Goal: Information Seeking & Learning: Compare options

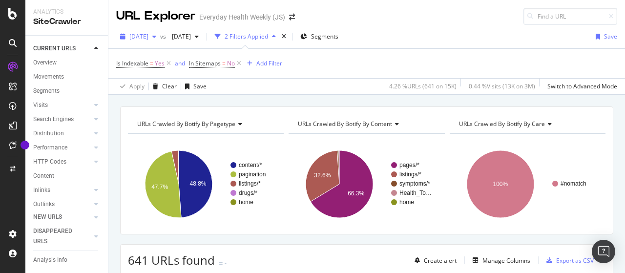
click at [148, 38] on span "[DATE]" at bounding box center [138, 36] width 19 height 8
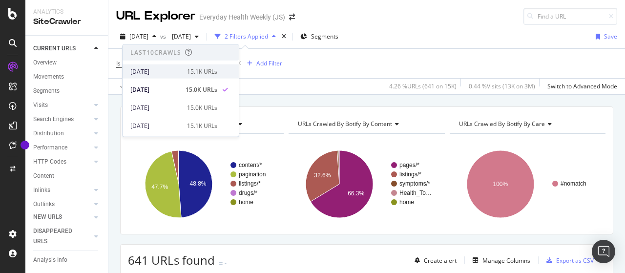
click at [165, 69] on div "[DATE]" at bounding box center [155, 71] width 51 height 9
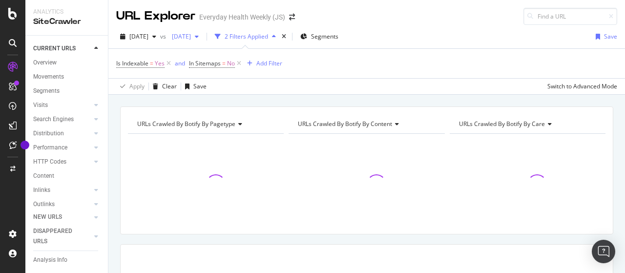
click at [191, 38] on span "[DATE]" at bounding box center [179, 36] width 23 height 8
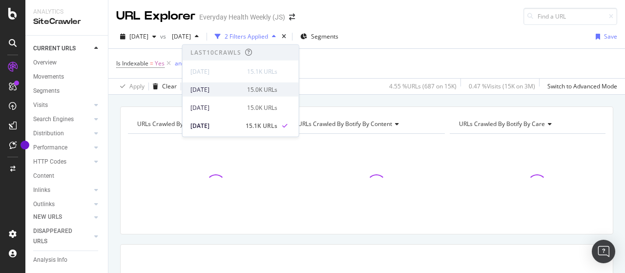
click at [212, 88] on div "[DATE]" at bounding box center [215, 89] width 51 height 9
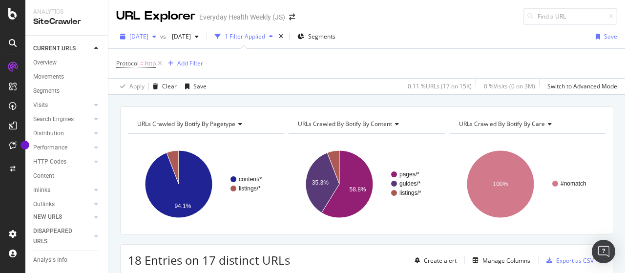
click at [160, 41] on div "[DATE]" at bounding box center [138, 36] width 44 height 15
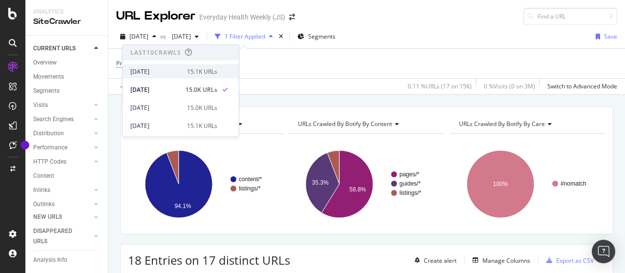
click at [158, 71] on div "[DATE]" at bounding box center [155, 71] width 51 height 9
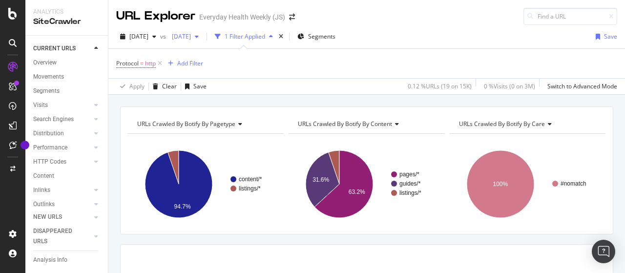
click at [191, 39] on span "[DATE]" at bounding box center [179, 36] width 23 height 8
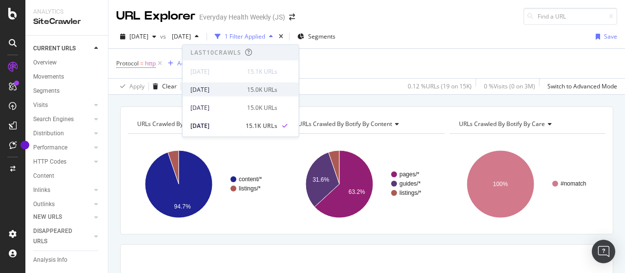
click at [230, 90] on div "[DATE]" at bounding box center [215, 89] width 51 height 9
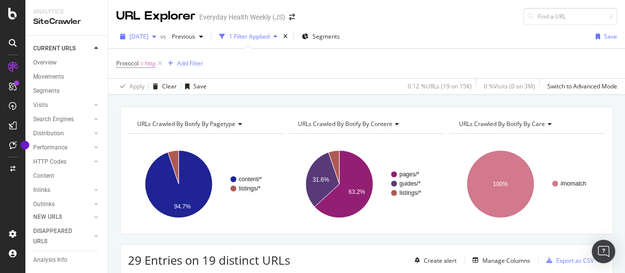
click at [148, 36] on span "[DATE]" at bounding box center [138, 36] width 19 height 8
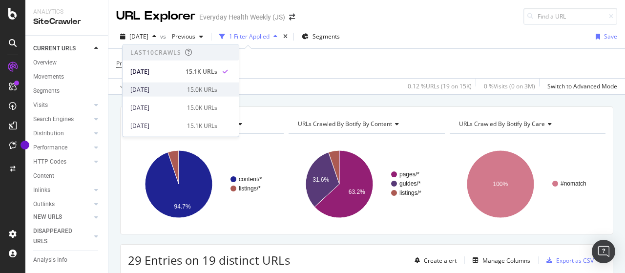
click at [169, 88] on div "[DATE]" at bounding box center [155, 89] width 51 height 9
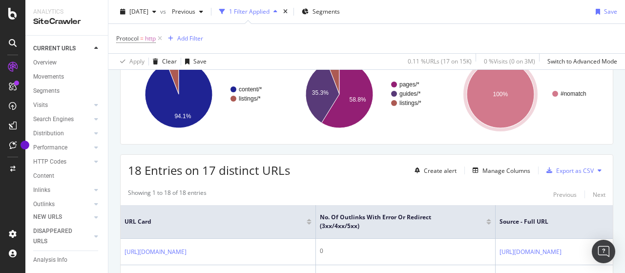
scroll to position [98, 0]
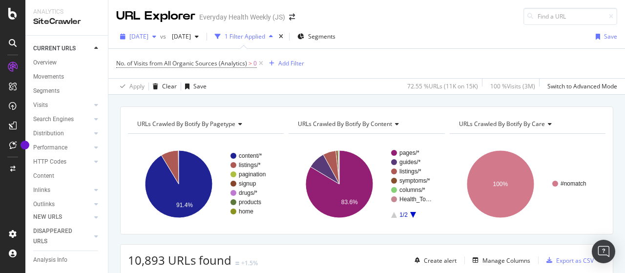
click at [148, 35] on span "[DATE]" at bounding box center [138, 36] width 19 height 8
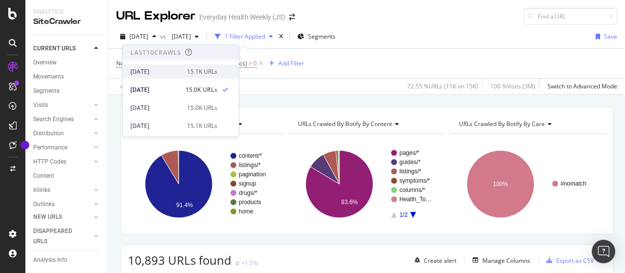
click at [164, 70] on div "[DATE]" at bounding box center [155, 71] width 51 height 9
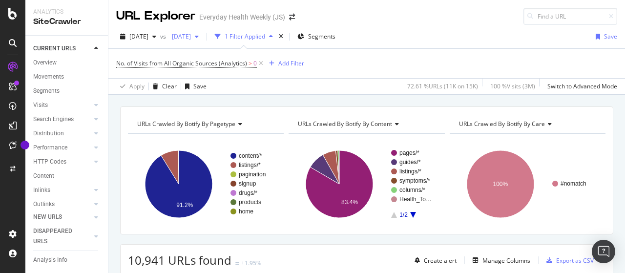
click at [191, 36] on span "[DATE]" at bounding box center [179, 36] width 23 height 8
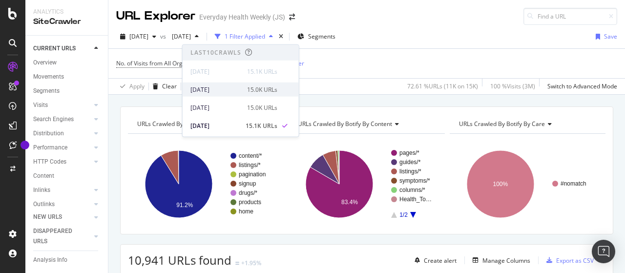
click at [229, 87] on div "[DATE]" at bounding box center [215, 89] width 51 height 9
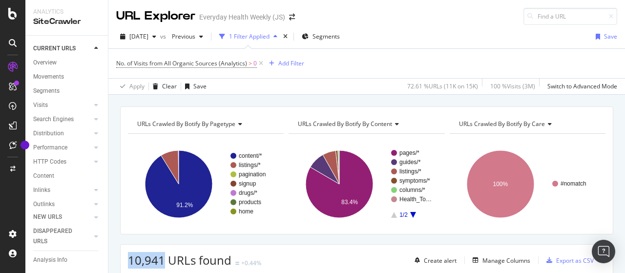
drag, startPoint x: 129, startPoint y: 256, endPoint x: 161, endPoint y: 256, distance: 32.2
click at [162, 258] on span "10,941 URLs found" at bounding box center [180, 260] width 104 height 16
copy span "10,941"
click at [148, 36] on span "[DATE]" at bounding box center [138, 36] width 19 height 8
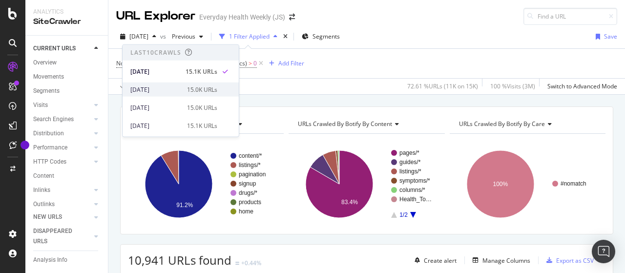
click at [176, 86] on div "[DATE]" at bounding box center [155, 89] width 51 height 9
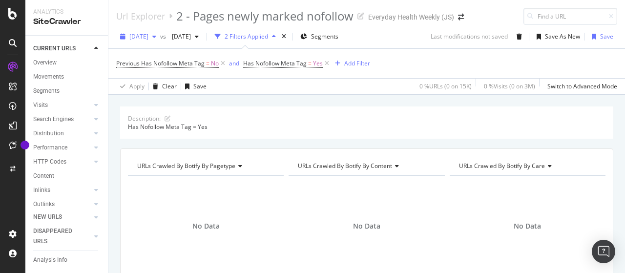
click at [148, 38] on span "[DATE]" at bounding box center [138, 36] width 19 height 8
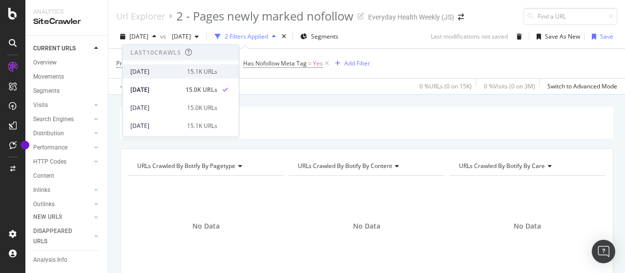
click at [156, 71] on div "[DATE]" at bounding box center [155, 71] width 51 height 9
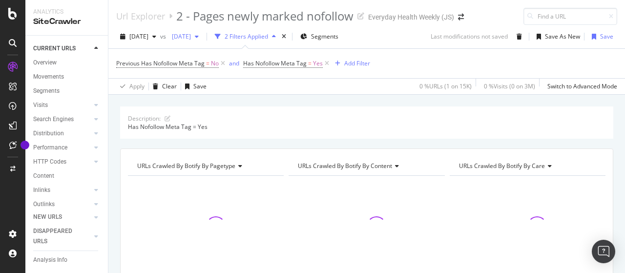
click at [191, 36] on span "[DATE]" at bounding box center [179, 36] width 23 height 8
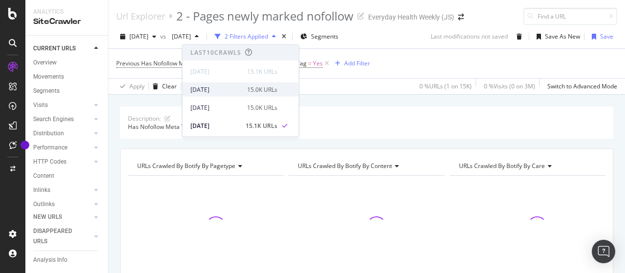
click at [226, 88] on div "[DATE]" at bounding box center [215, 89] width 51 height 9
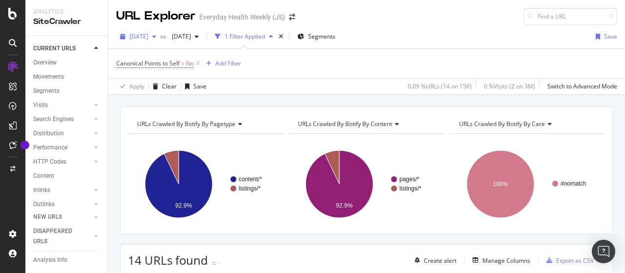
click at [148, 37] on span "[DATE]" at bounding box center [138, 36] width 19 height 8
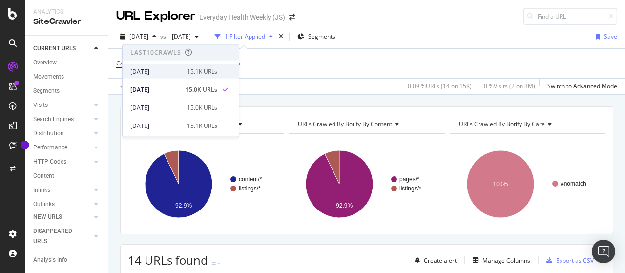
click at [155, 70] on div "[DATE]" at bounding box center [155, 71] width 51 height 9
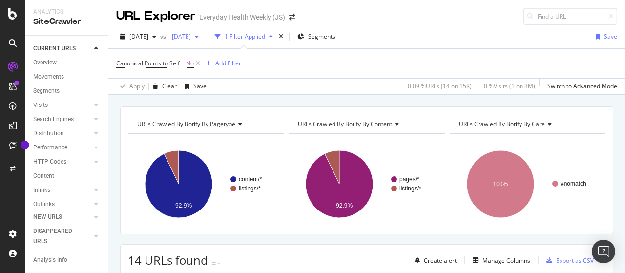
click at [191, 37] on span "[DATE]" at bounding box center [179, 36] width 23 height 8
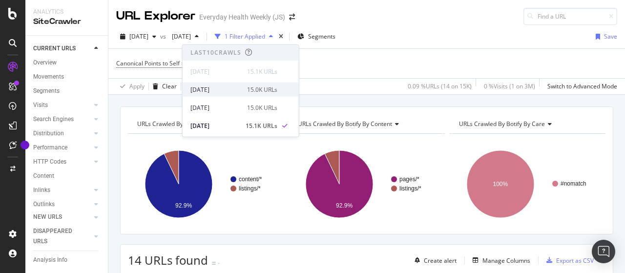
click at [240, 89] on div "2025 Sep. 7th 15.0K URLs" at bounding box center [233, 89] width 87 height 9
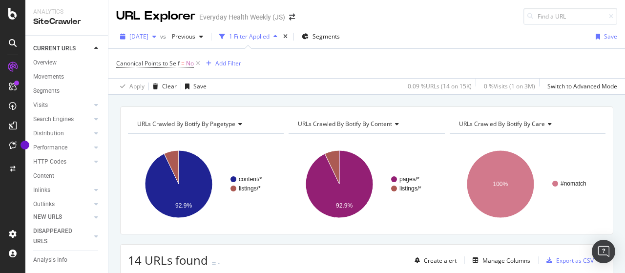
click at [160, 37] on div "button" at bounding box center [154, 37] width 12 height 6
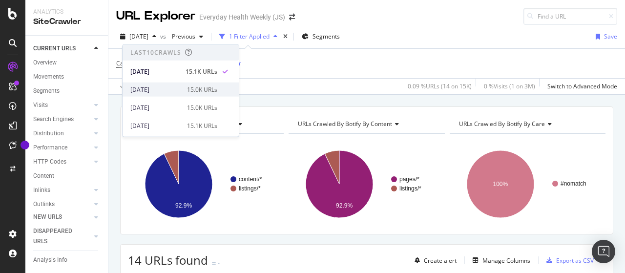
click at [174, 88] on div "[DATE]" at bounding box center [155, 89] width 51 height 9
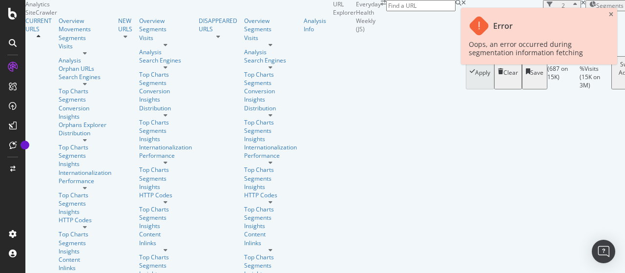
click at [512, 18] on span "Previous" at bounding box center [523, 14] width 23 height 8
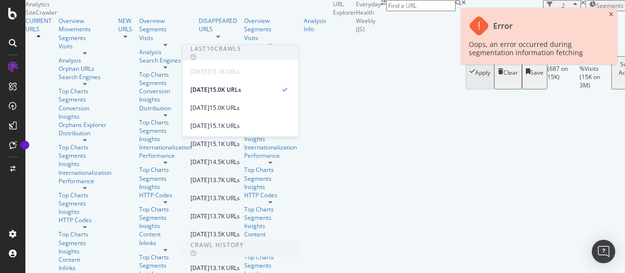
click at [512, 18] on span "Previous" at bounding box center [523, 14] width 23 height 8
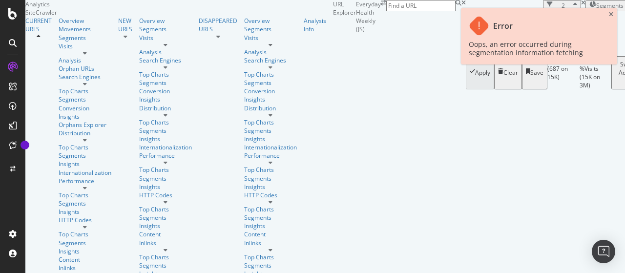
click at [610, 13] on icon "close toast" at bounding box center [611, 15] width 4 height 6
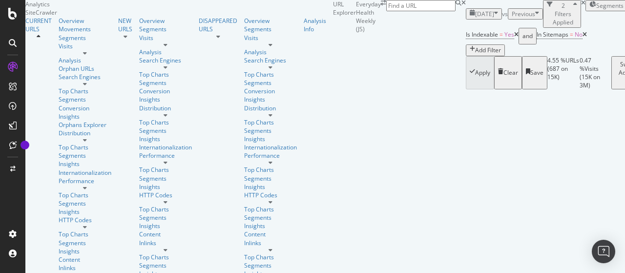
click at [475, 18] on span "[DATE]" at bounding box center [484, 14] width 19 height 8
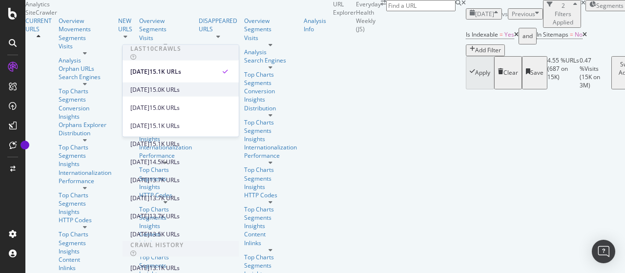
click at [149, 87] on div "[DATE]" at bounding box center [139, 89] width 19 height 9
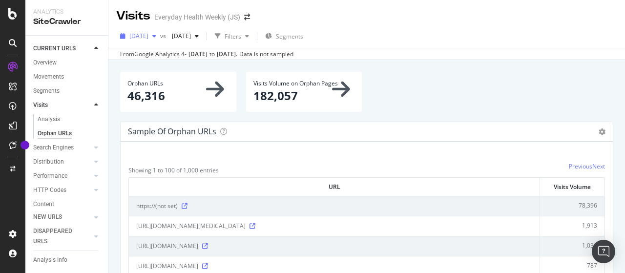
click at [148, 38] on span "[DATE]" at bounding box center [138, 36] width 19 height 8
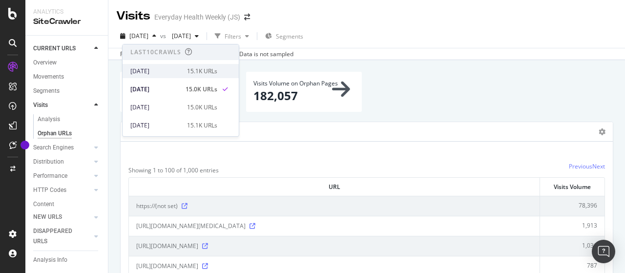
click at [161, 68] on div "[DATE]" at bounding box center [155, 71] width 51 height 9
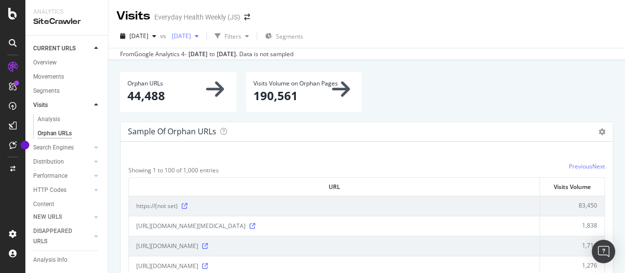
click at [191, 39] on span "[DATE]" at bounding box center [179, 36] width 23 height 8
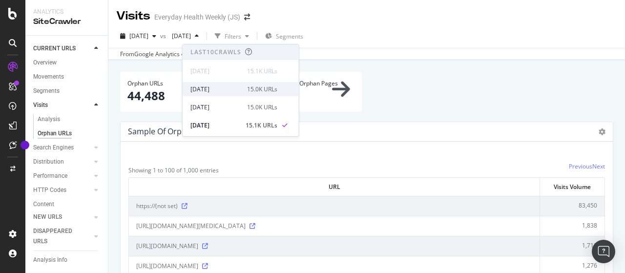
click at [215, 85] on div "[DATE]" at bounding box center [215, 89] width 51 height 9
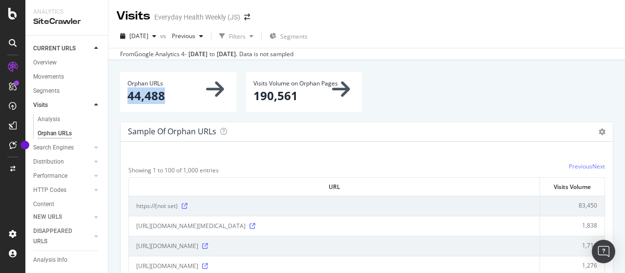
drag, startPoint x: 128, startPoint y: 94, endPoint x: 168, endPoint y: 93, distance: 40.0
click at [168, 93] on p "44,488" at bounding box center [178, 95] width 102 height 17
copy p "44,488"
click at [148, 40] on span "[DATE]" at bounding box center [138, 36] width 19 height 8
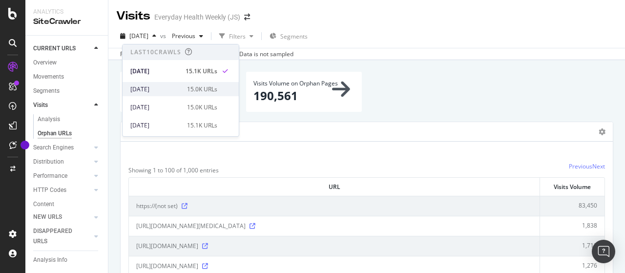
click at [165, 88] on div "[DATE]" at bounding box center [155, 89] width 51 height 9
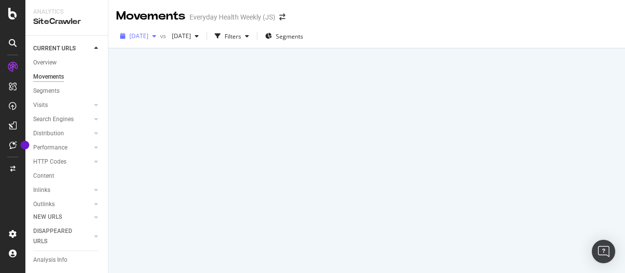
click at [148, 39] on span "[DATE]" at bounding box center [138, 36] width 19 height 8
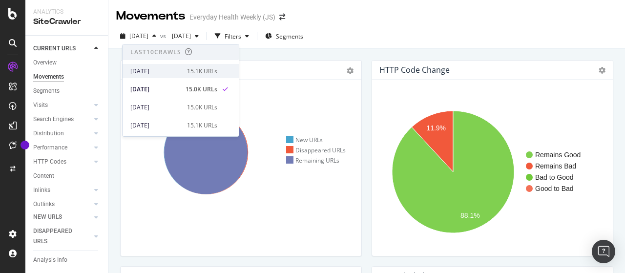
click at [164, 69] on div "[DATE]" at bounding box center [155, 71] width 51 height 9
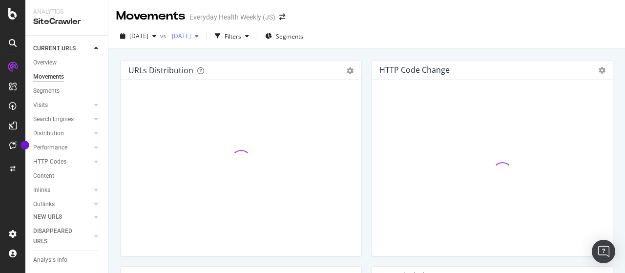
click at [191, 35] on span "[DATE]" at bounding box center [179, 36] width 23 height 8
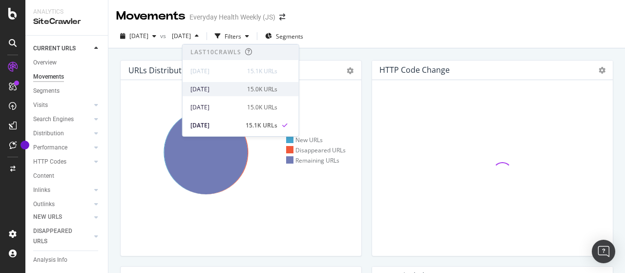
click at [231, 87] on div "[DATE]" at bounding box center [215, 89] width 51 height 9
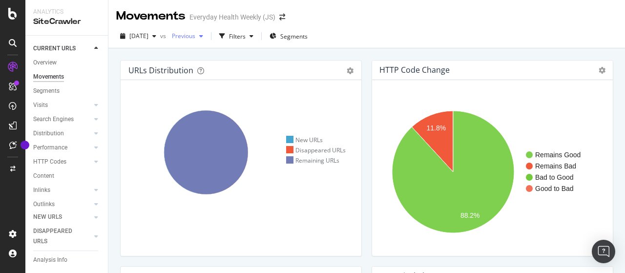
click at [207, 40] on div "Previous" at bounding box center [187, 36] width 39 height 15
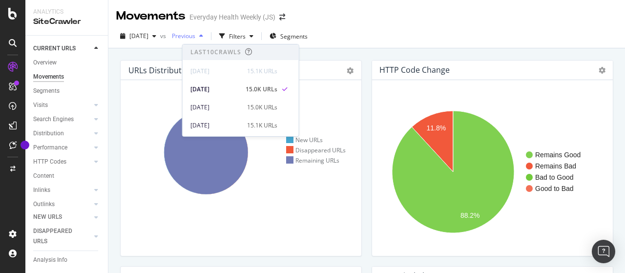
click at [207, 40] on div "Previous" at bounding box center [187, 36] width 39 height 15
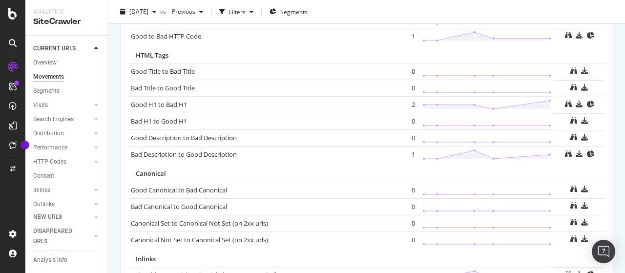
scroll to position [761, 0]
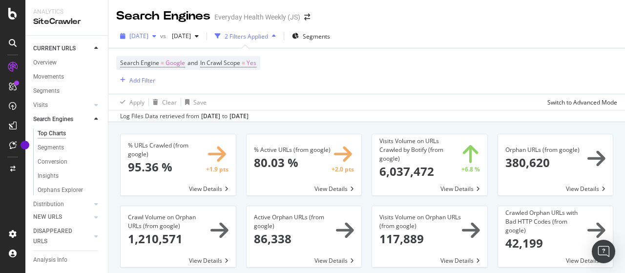
click at [148, 35] on span "[DATE]" at bounding box center [138, 36] width 19 height 8
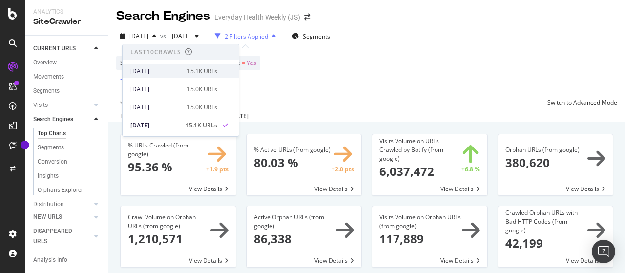
click at [156, 70] on div "[DATE]" at bounding box center [155, 71] width 51 height 9
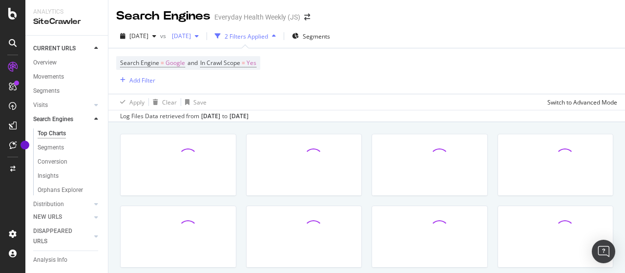
click at [191, 36] on span "[DATE]" at bounding box center [179, 36] width 23 height 8
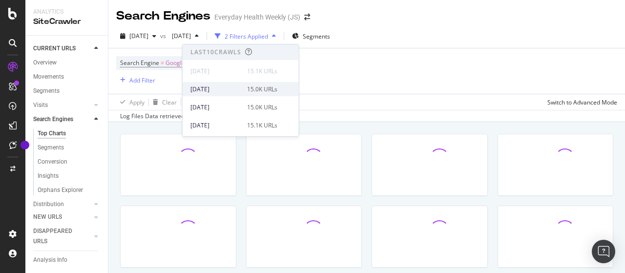
click at [223, 86] on div "[DATE]" at bounding box center [215, 89] width 51 height 9
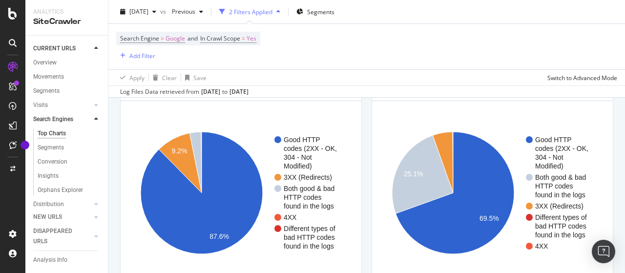
scroll to position [830, 0]
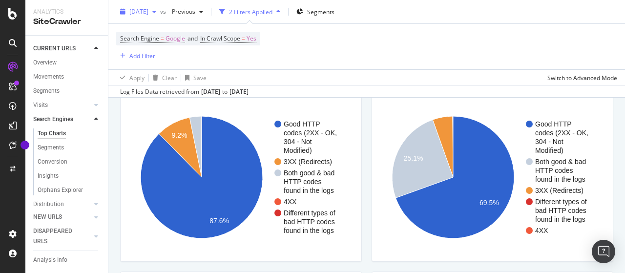
click at [148, 10] on span "[DATE]" at bounding box center [138, 11] width 19 height 8
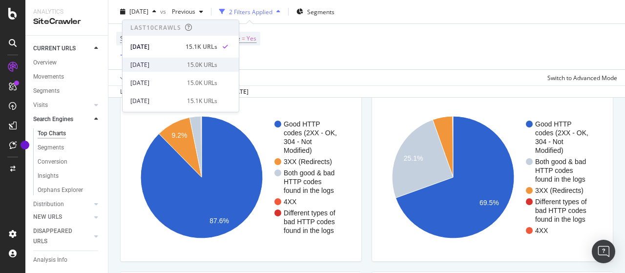
click at [166, 61] on div "[DATE]" at bounding box center [155, 65] width 51 height 9
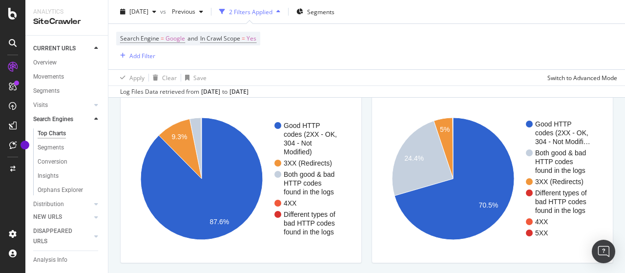
scroll to position [882, 0]
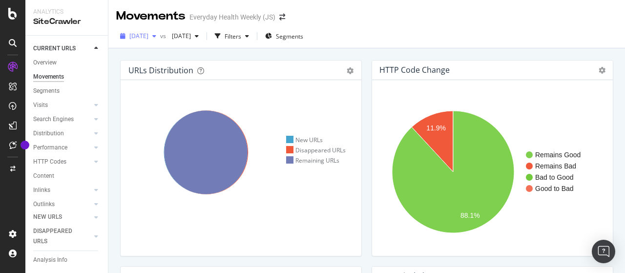
click at [148, 36] on span "[DATE]" at bounding box center [138, 36] width 19 height 8
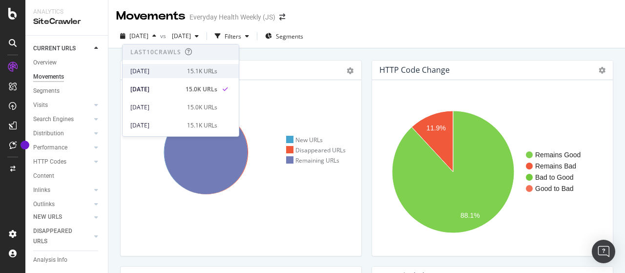
click at [164, 71] on div "[DATE]" at bounding box center [155, 71] width 51 height 9
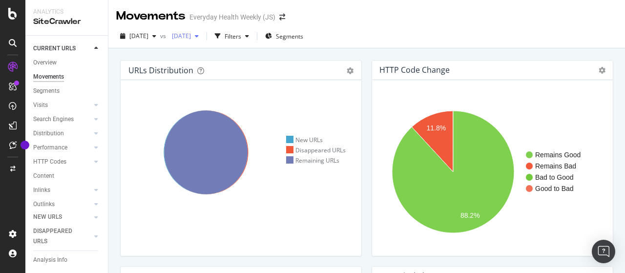
click at [191, 36] on span "[DATE]" at bounding box center [179, 36] width 23 height 8
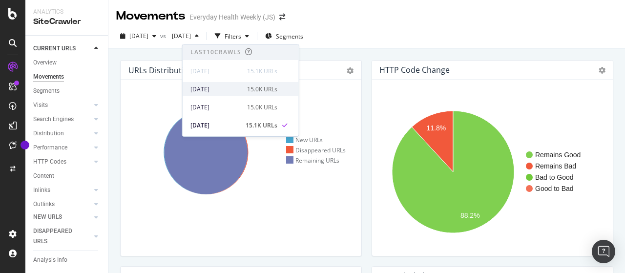
click at [217, 87] on div "[DATE]" at bounding box center [215, 89] width 51 height 9
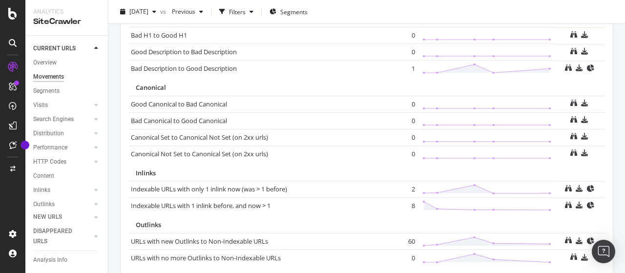
scroll to position [705, 0]
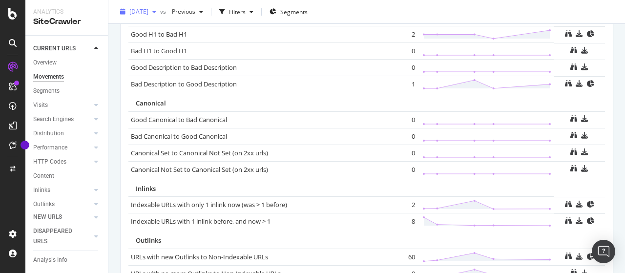
click at [148, 8] on span "[DATE]" at bounding box center [138, 11] width 19 height 8
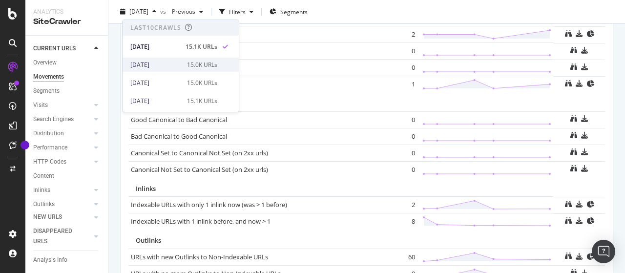
click at [176, 62] on div "[DATE]" at bounding box center [155, 65] width 51 height 9
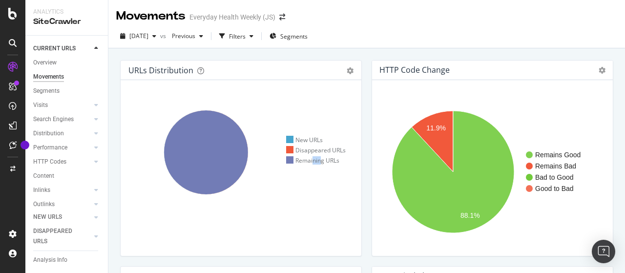
drag, startPoint x: 318, startPoint y: 214, endPoint x: 305, endPoint y: 216, distance: 13.3
click at [306, 215] on div "Hold CTRL while clicking to filter the report. New URLs Disappeared URLs Remain…" at bounding box center [241, 168] width 241 height 176
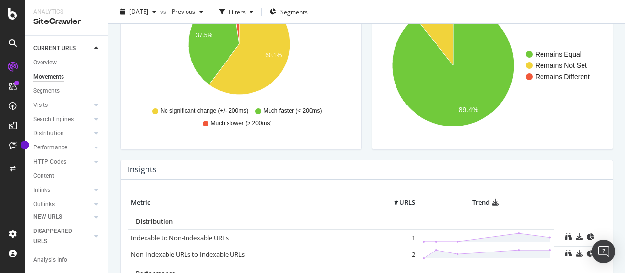
scroll to position [175, 0]
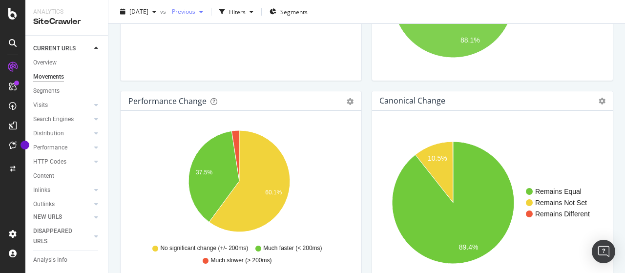
click at [205, 17] on div "Previous" at bounding box center [187, 11] width 39 height 15
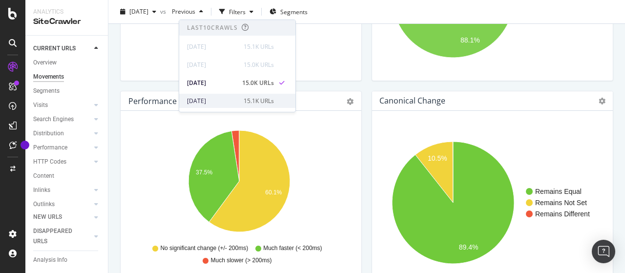
click at [227, 98] on div "[DATE]" at bounding box center [212, 101] width 51 height 9
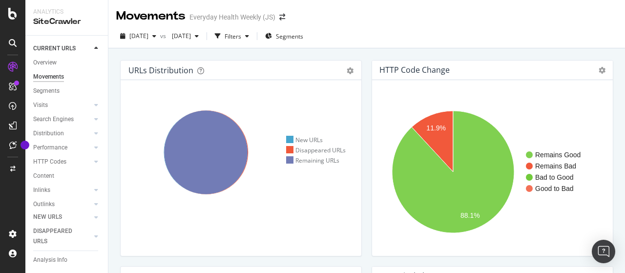
scroll to position [719, 0]
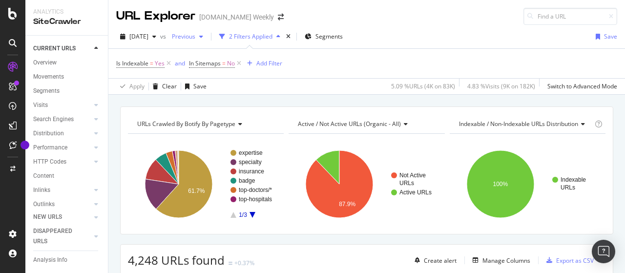
click at [195, 39] on span "Previous" at bounding box center [181, 36] width 27 height 8
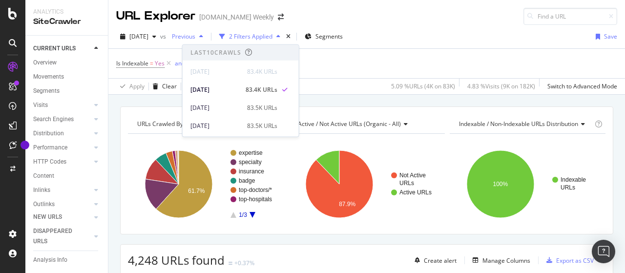
click at [195, 39] on span "Previous" at bounding box center [181, 36] width 27 height 8
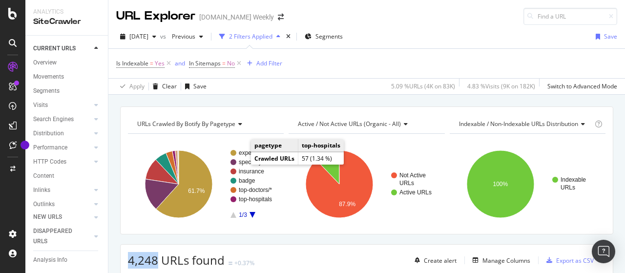
drag, startPoint x: 131, startPoint y: 260, endPoint x: 153, endPoint y: 268, distance: 23.6
click at [157, 259] on span "4,248 URLs found" at bounding box center [176, 260] width 97 height 16
copy span "4,248"
click at [140, 35] on span "[DATE]" at bounding box center [138, 36] width 19 height 8
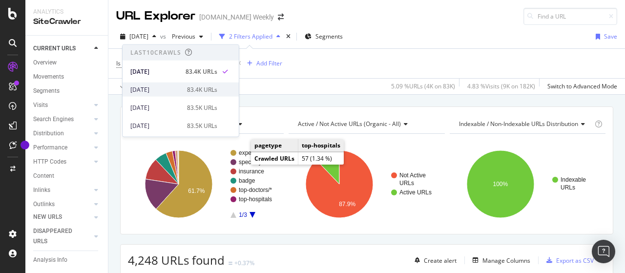
click at [162, 87] on div "2025 Sep. 7th" at bounding box center [155, 89] width 51 height 9
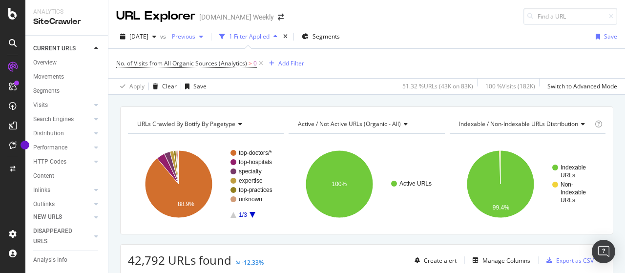
click at [195, 36] on span "Previous" at bounding box center [181, 36] width 27 height 8
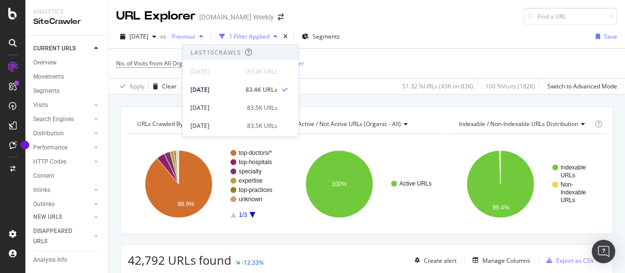
click at [195, 36] on span "Previous" at bounding box center [181, 36] width 27 height 8
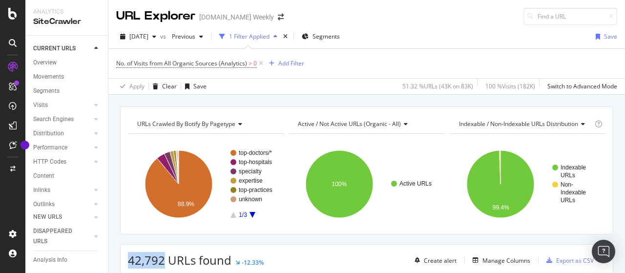
drag, startPoint x: 126, startPoint y: 257, endPoint x: 163, endPoint y: 258, distance: 36.2
click at [163, 258] on div "42,792 URLs found -12.33% Create alert Manage Columns Export as CSV" at bounding box center [367, 257] width 492 height 24
copy span "42,792"
click at [148, 36] on span "[DATE]" at bounding box center [138, 36] width 19 height 8
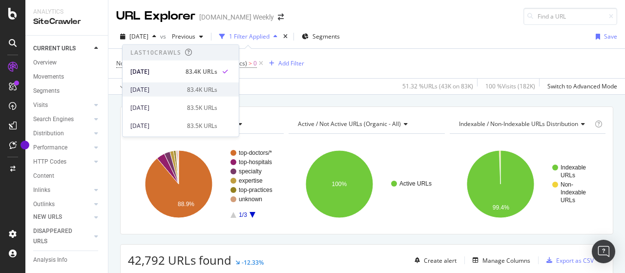
click at [156, 92] on div "[DATE]" at bounding box center [155, 89] width 51 height 9
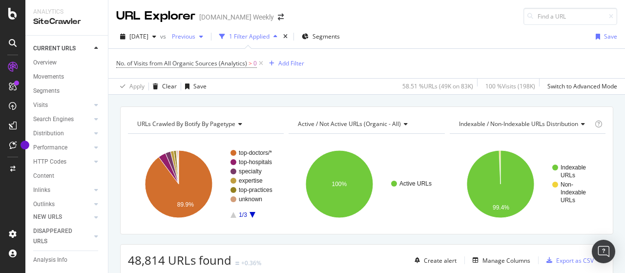
click at [192, 35] on span "Previous" at bounding box center [181, 36] width 27 height 8
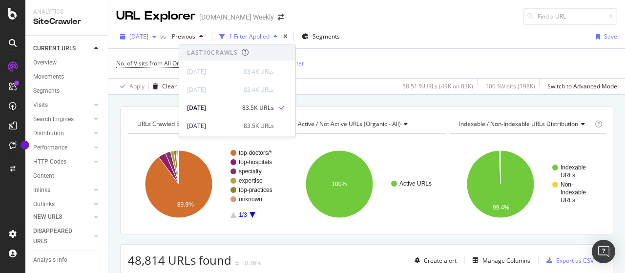
click at [148, 37] on span "2025 Sep. 7th" at bounding box center [138, 36] width 19 height 8
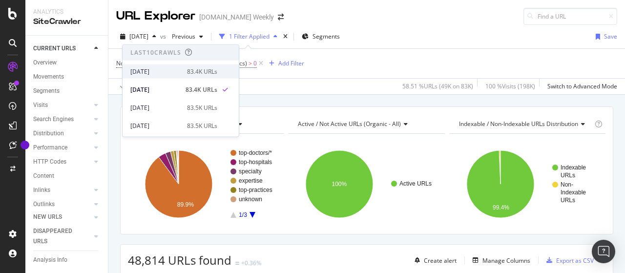
click at [171, 69] on div "[DATE]" at bounding box center [155, 71] width 51 height 9
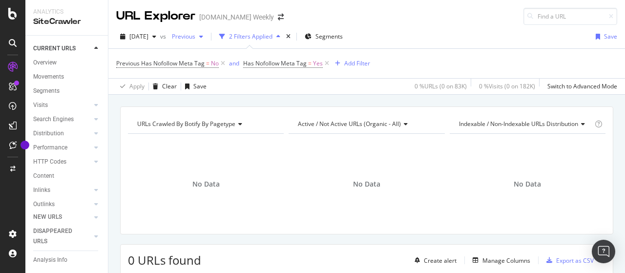
click at [195, 36] on span "Previous" at bounding box center [181, 36] width 27 height 8
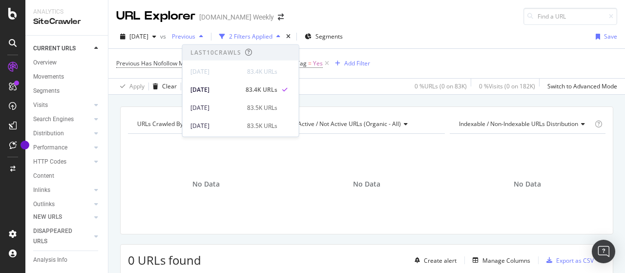
click at [195, 36] on span "Previous" at bounding box center [181, 36] width 27 height 8
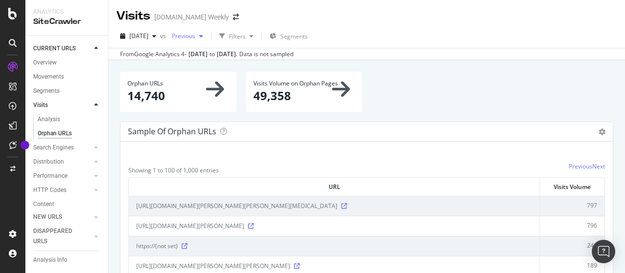
click at [195, 35] on span "Previous" at bounding box center [181, 36] width 27 height 8
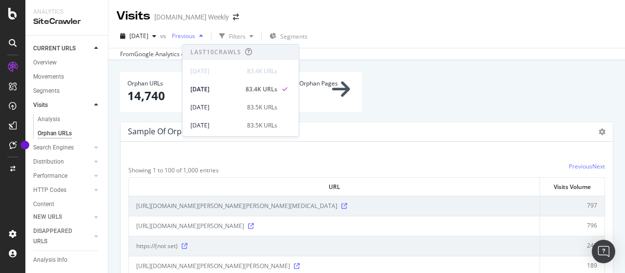
click at [195, 35] on span "Previous" at bounding box center [181, 36] width 27 height 8
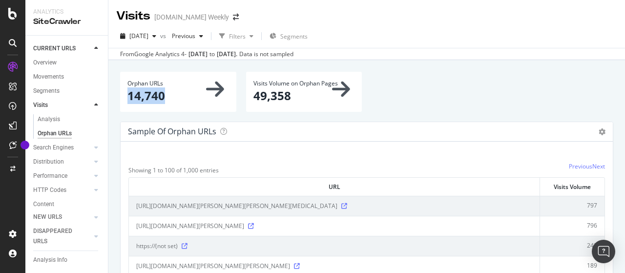
drag, startPoint x: 136, startPoint y: 96, endPoint x: 170, endPoint y: 96, distance: 34.7
click at [170, 96] on p "14,740" at bounding box center [178, 95] width 102 height 17
copy p "14,740"
click at [160, 41] on div "[DATE]" at bounding box center [138, 36] width 44 height 15
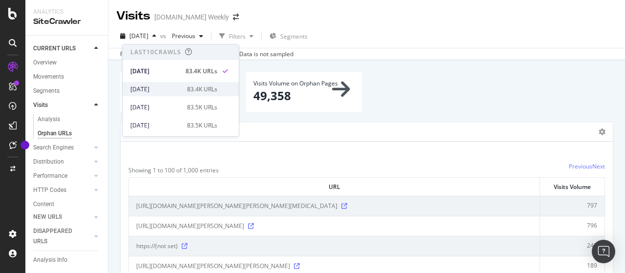
click at [164, 85] on div "2025 Sep. 7th" at bounding box center [155, 89] width 51 height 9
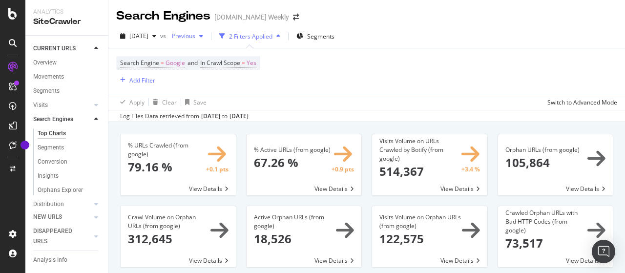
click at [195, 32] on span "Previous" at bounding box center [181, 36] width 27 height 8
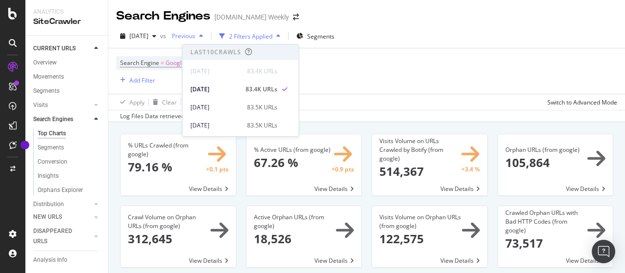
click at [195, 32] on span "Previous" at bounding box center [181, 36] width 27 height 8
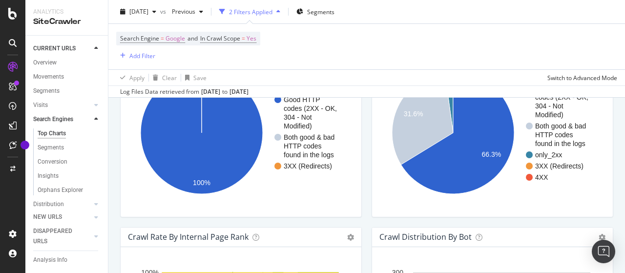
scroll to position [879, 0]
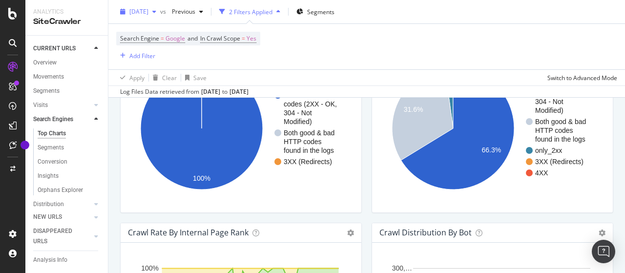
click at [148, 11] on span "[DATE]" at bounding box center [138, 11] width 19 height 8
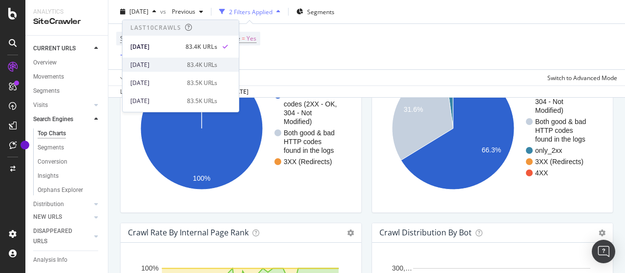
click at [173, 63] on div "[DATE]" at bounding box center [155, 65] width 51 height 9
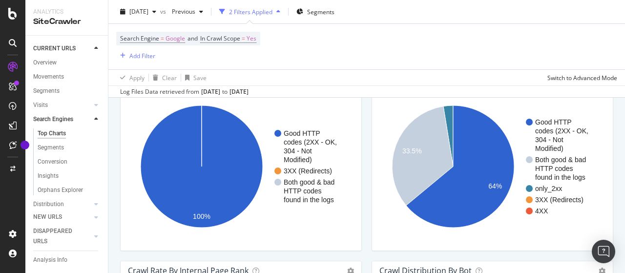
scroll to position [830, 0]
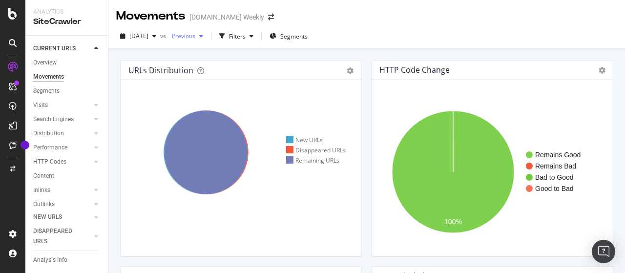
click at [195, 35] on span "Previous" at bounding box center [181, 36] width 27 height 8
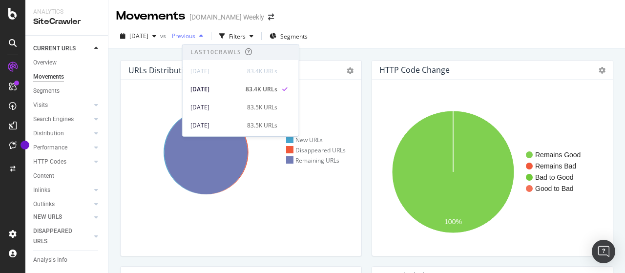
click at [195, 35] on span "Previous" at bounding box center [181, 36] width 27 height 8
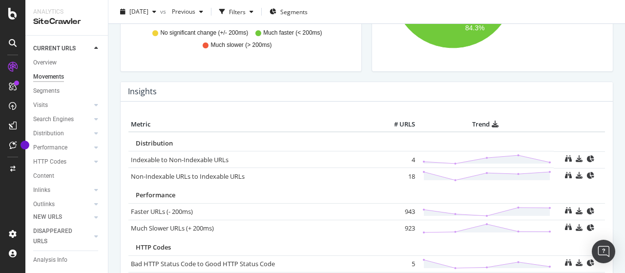
scroll to position [488, 0]
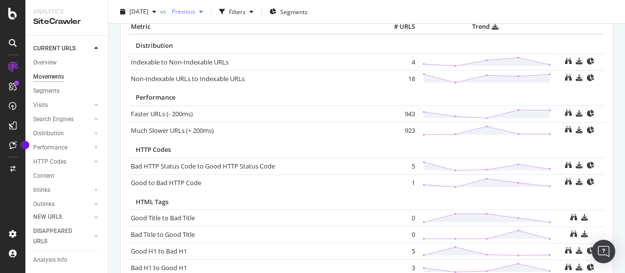
click at [195, 15] on span "Previous" at bounding box center [181, 11] width 27 height 8
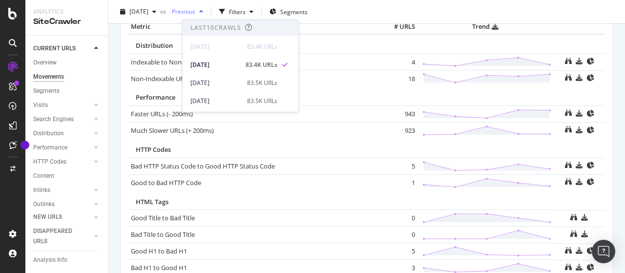
click at [195, 15] on span "Previous" at bounding box center [181, 11] width 27 height 8
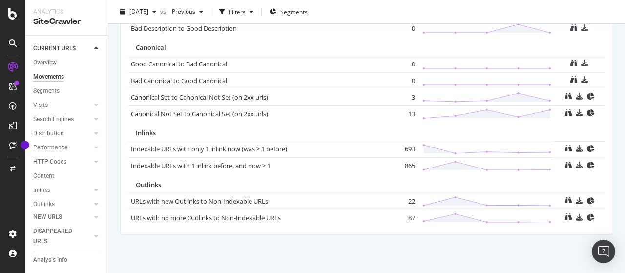
scroll to position [761, 0]
click at [148, 12] on span "[DATE]" at bounding box center [138, 11] width 19 height 8
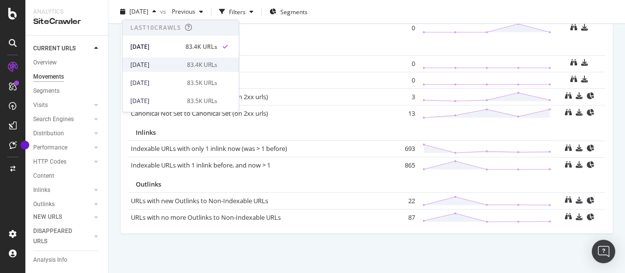
click at [166, 61] on div "2025 Sep. 7th" at bounding box center [155, 65] width 51 height 9
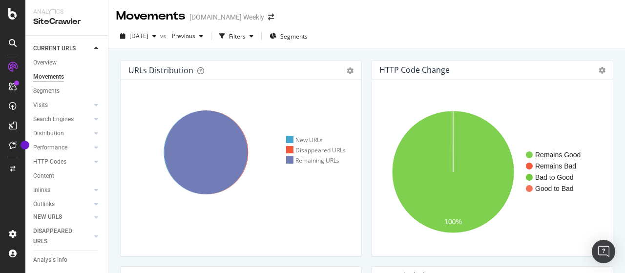
scroll to position [464, 0]
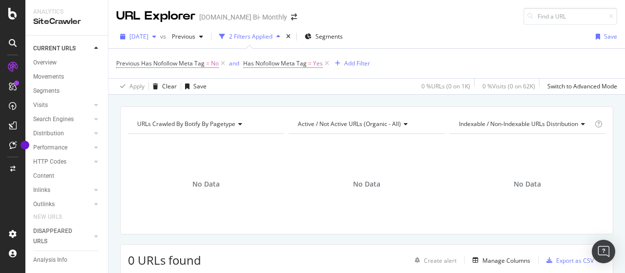
click at [148, 38] on span "[DATE]" at bounding box center [138, 36] width 19 height 8
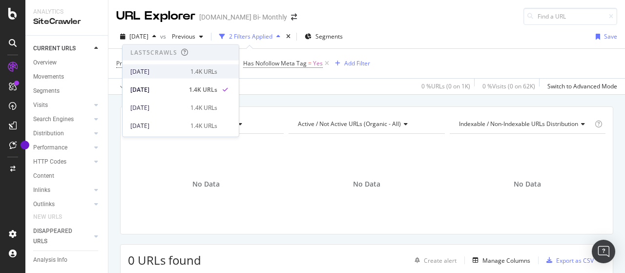
click at [165, 71] on div "[DATE]" at bounding box center [157, 71] width 54 height 9
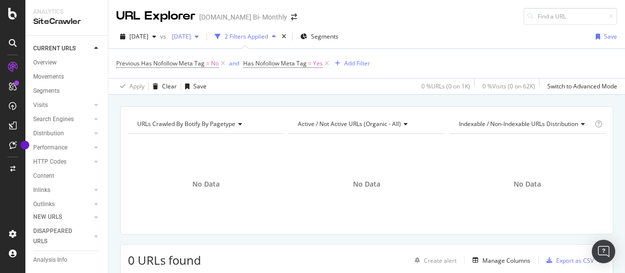
click at [191, 37] on span "[DATE]" at bounding box center [179, 36] width 23 height 8
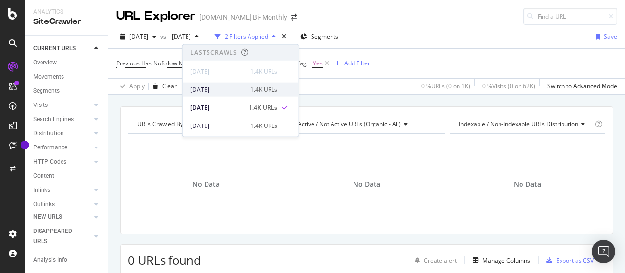
click at [236, 87] on div "[DATE]" at bounding box center [217, 89] width 54 height 9
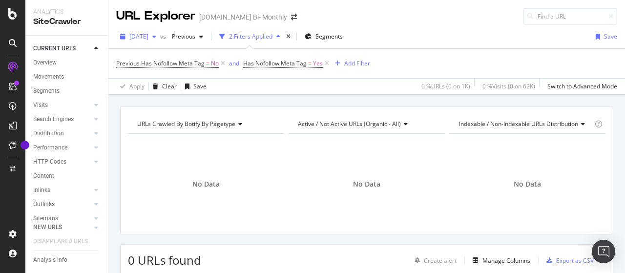
click at [148, 39] on span "[DATE]" at bounding box center [138, 36] width 19 height 8
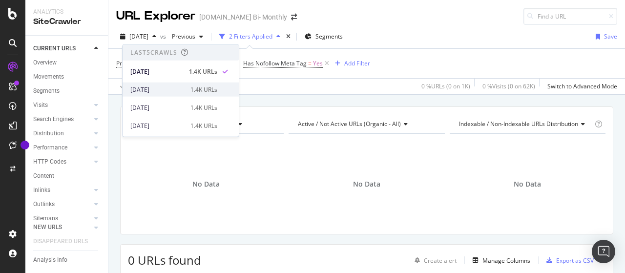
click at [167, 87] on div "[DATE]" at bounding box center [157, 89] width 54 height 9
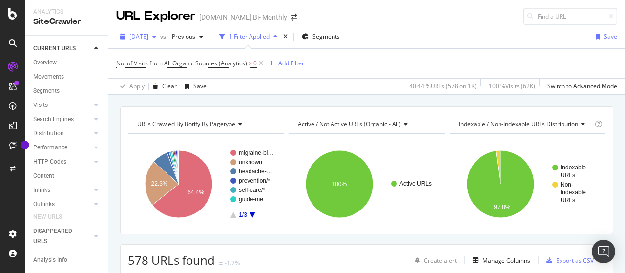
click at [148, 36] on span "[DATE]" at bounding box center [138, 36] width 19 height 8
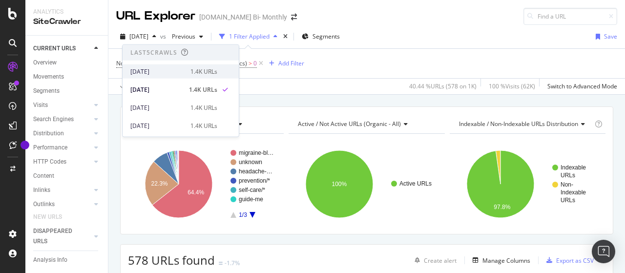
click at [163, 74] on div "[DATE]" at bounding box center [157, 71] width 54 height 9
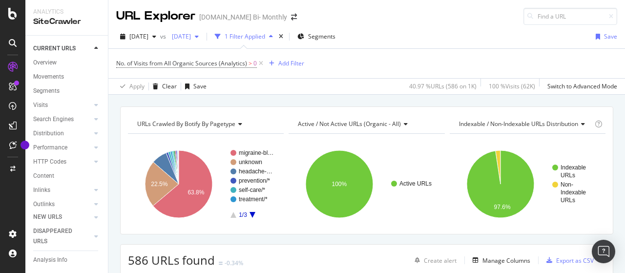
click at [191, 36] on span "[DATE]" at bounding box center [179, 36] width 23 height 8
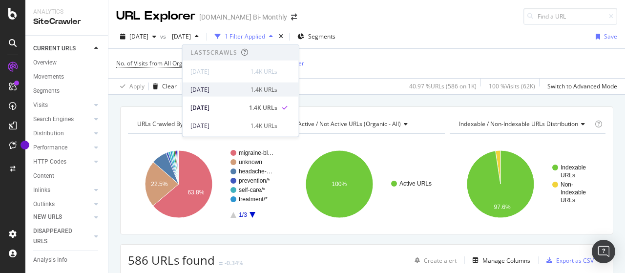
click at [224, 89] on div "[DATE]" at bounding box center [217, 89] width 54 height 9
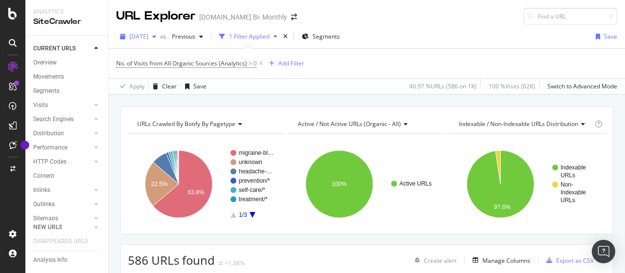
click at [148, 38] on span "[DATE]" at bounding box center [138, 36] width 19 height 8
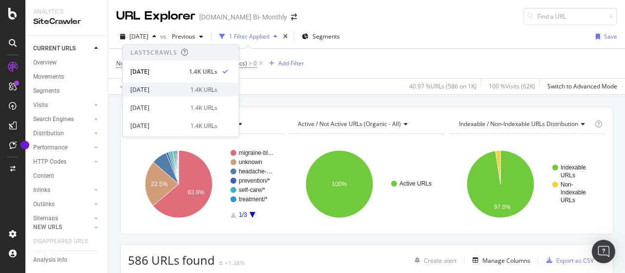
click at [173, 85] on div "[DATE]" at bounding box center [157, 89] width 54 height 9
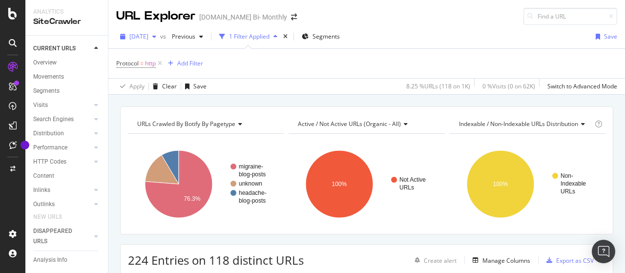
click at [148, 37] on span "[DATE]" at bounding box center [138, 36] width 19 height 8
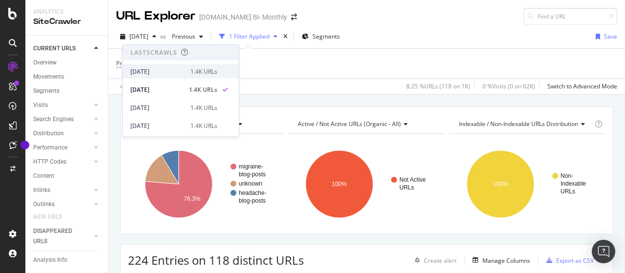
click at [162, 70] on div "[DATE]" at bounding box center [157, 71] width 54 height 9
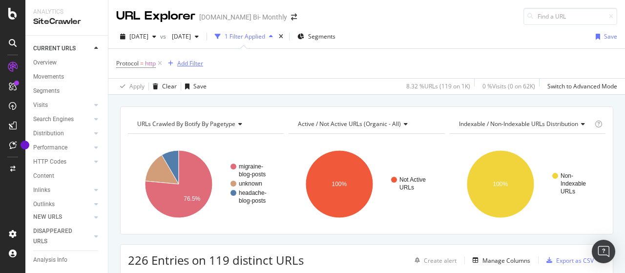
click at [171, 61] on icon "button" at bounding box center [170, 64] width 5 height 6
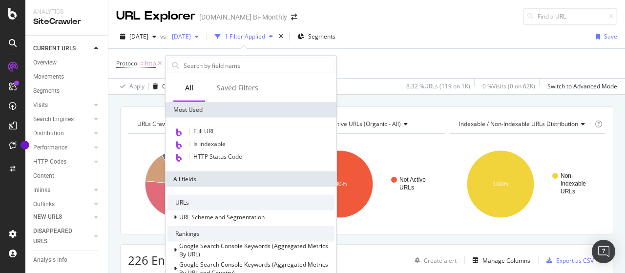
click at [191, 36] on span "[DATE]" at bounding box center [179, 36] width 23 height 8
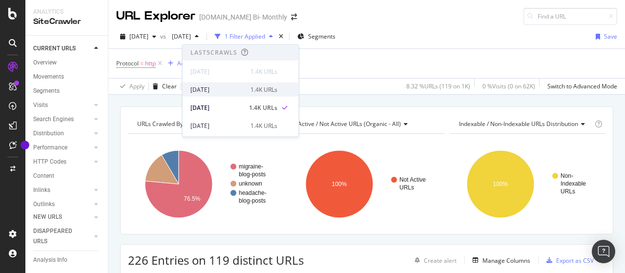
click at [219, 89] on div "[DATE]" at bounding box center [217, 89] width 54 height 9
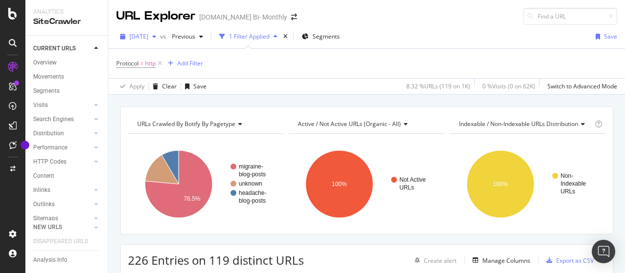
click at [148, 39] on span "[DATE]" at bounding box center [138, 36] width 19 height 8
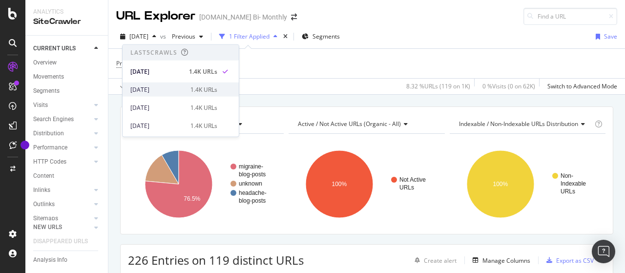
click at [178, 86] on div "[DATE]" at bounding box center [157, 89] width 54 height 9
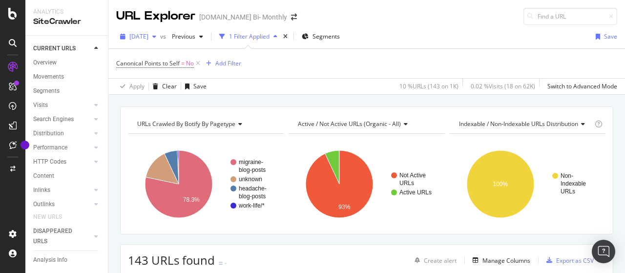
click at [148, 38] on span "[DATE]" at bounding box center [138, 36] width 19 height 8
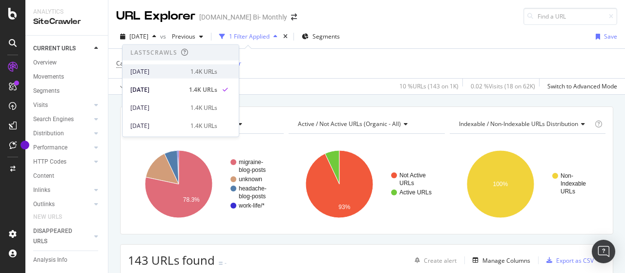
click at [166, 70] on div "[DATE]" at bounding box center [157, 71] width 54 height 9
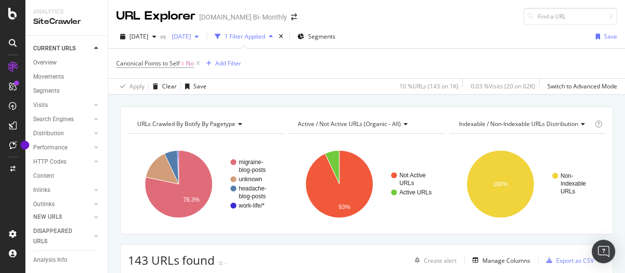
click at [191, 36] on span "[DATE]" at bounding box center [179, 36] width 23 height 8
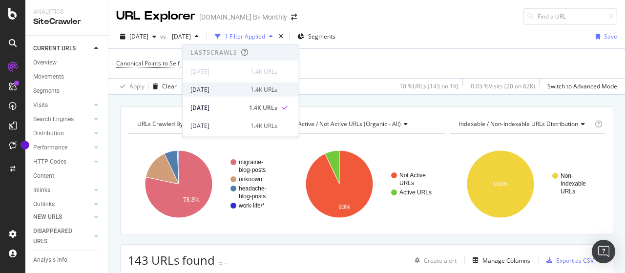
click at [239, 89] on div "[DATE]" at bounding box center [217, 89] width 54 height 9
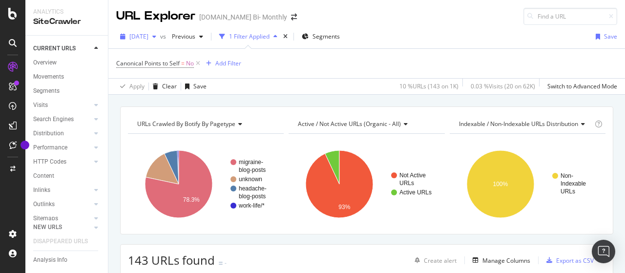
click at [158, 42] on div "[DATE]" at bounding box center [138, 36] width 44 height 15
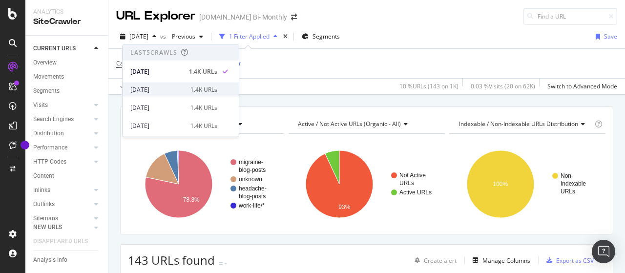
click at [166, 88] on div "2025 Sep. 8th" at bounding box center [157, 89] width 54 height 9
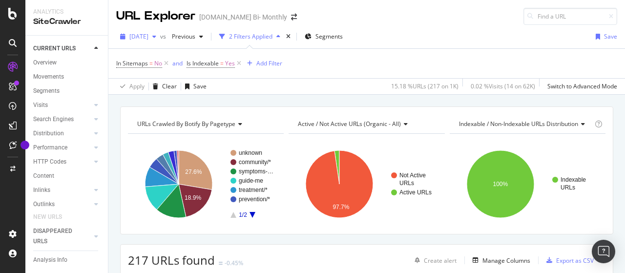
click at [148, 37] on span "[DATE]" at bounding box center [138, 36] width 19 height 8
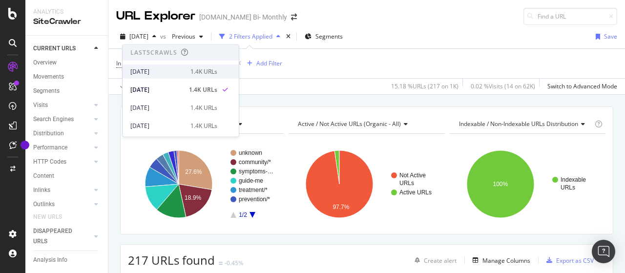
click at [165, 68] on div "[DATE]" at bounding box center [157, 71] width 54 height 9
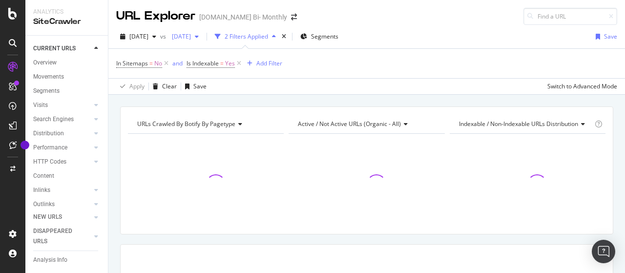
click at [191, 39] on span "[DATE]" at bounding box center [179, 36] width 23 height 8
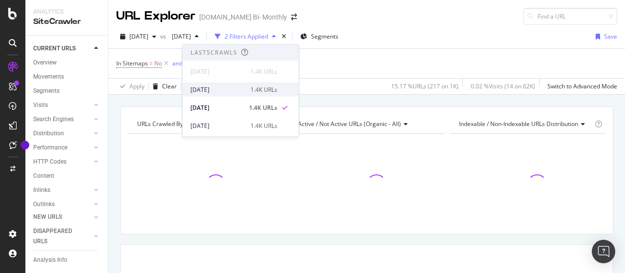
click at [221, 89] on div "[DATE]" at bounding box center [217, 89] width 54 height 9
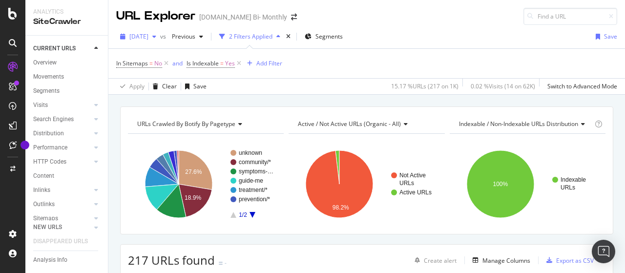
click at [140, 35] on span "[DATE]" at bounding box center [138, 36] width 19 height 8
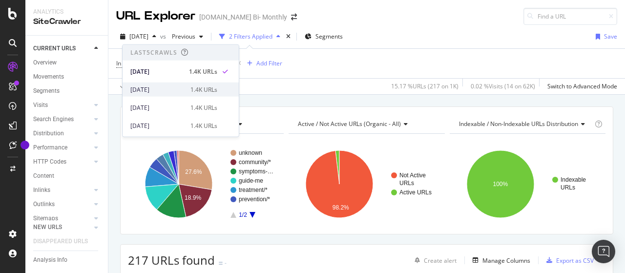
click at [161, 83] on div "2025 Sep. 8th 1.4K URLs" at bounding box center [181, 90] width 116 height 14
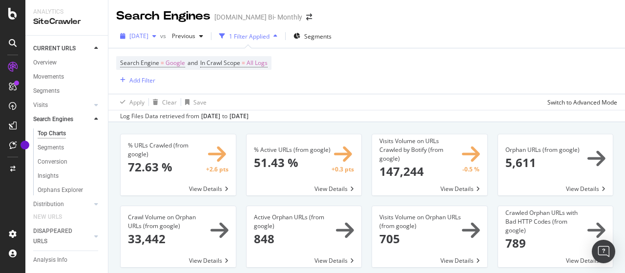
click at [148, 35] on span "[DATE]" at bounding box center [138, 36] width 19 height 8
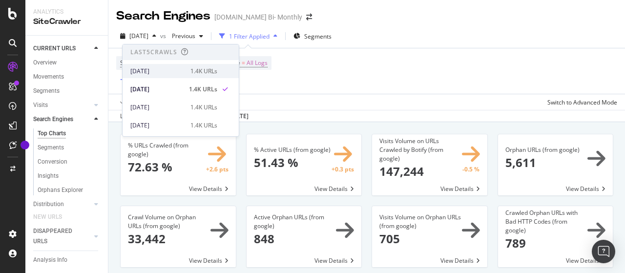
click at [167, 72] on div "[DATE]" at bounding box center [157, 71] width 54 height 9
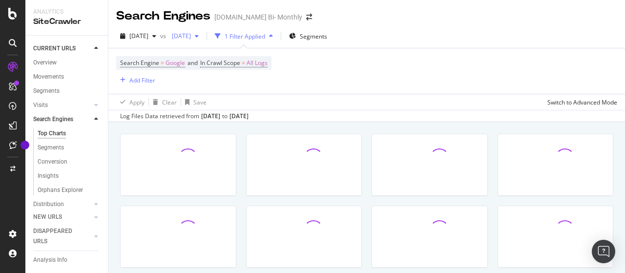
click at [191, 37] on span "[DATE]" at bounding box center [179, 36] width 23 height 8
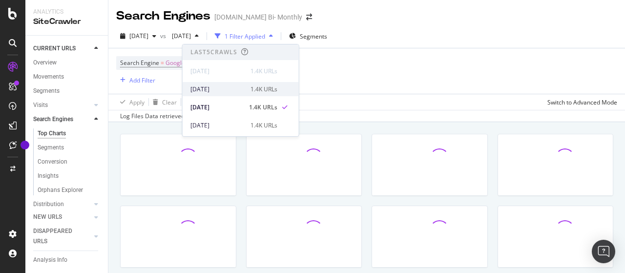
click at [223, 88] on div "[DATE]" at bounding box center [217, 89] width 54 height 9
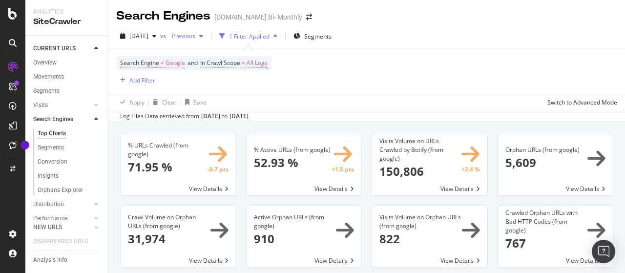
click at [202, 40] on div "Previous" at bounding box center [187, 36] width 39 height 15
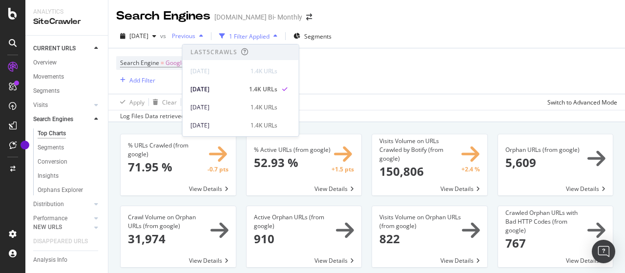
click at [202, 40] on div "Previous" at bounding box center [187, 36] width 39 height 15
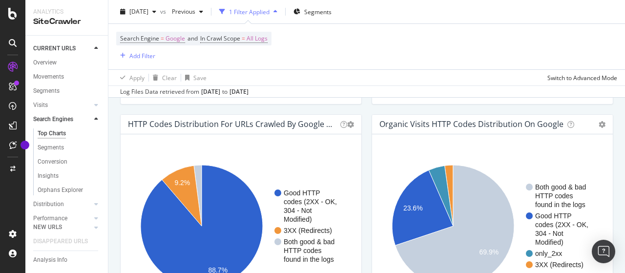
scroll to position [830, 0]
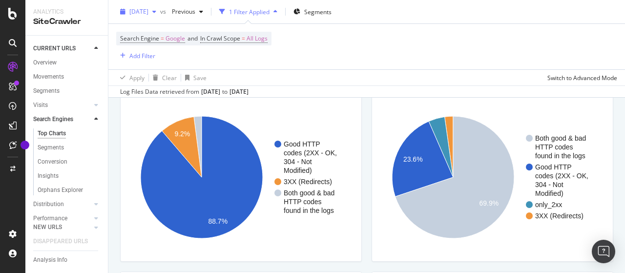
click at [148, 8] on span "[DATE]" at bounding box center [138, 11] width 19 height 8
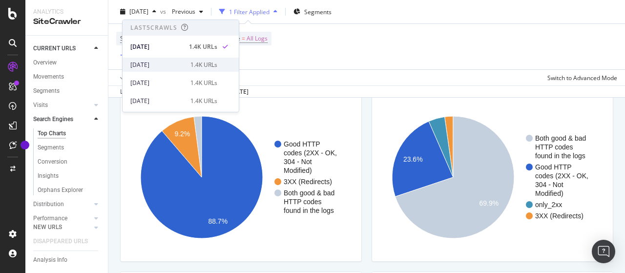
click at [167, 61] on div "[DATE]" at bounding box center [157, 65] width 54 height 9
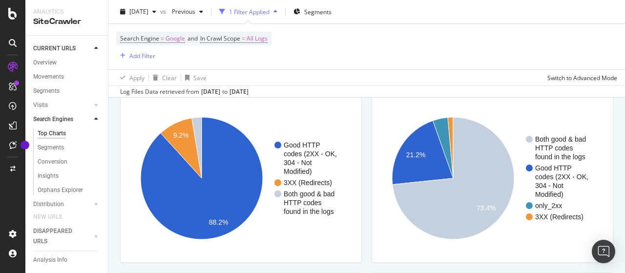
scroll to position [830, 0]
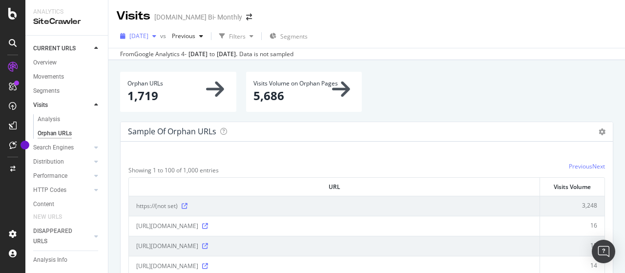
click at [159, 41] on div "[DATE]" at bounding box center [138, 36] width 44 height 15
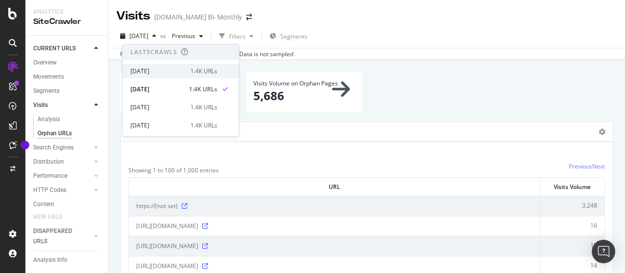
click at [157, 70] on div "[DATE]" at bounding box center [157, 71] width 54 height 9
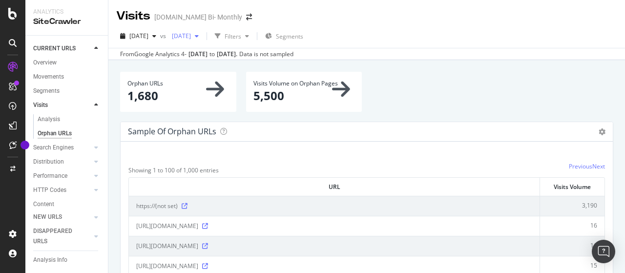
click at [191, 35] on span "[DATE]" at bounding box center [179, 36] width 23 height 8
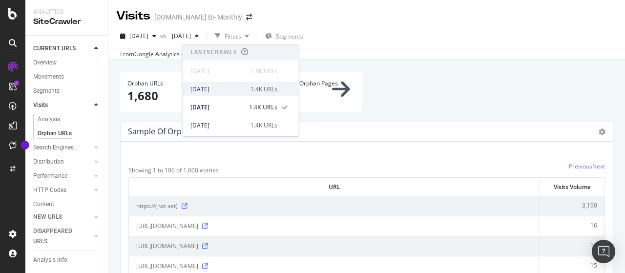
click at [221, 89] on div "[DATE]" at bounding box center [217, 89] width 54 height 9
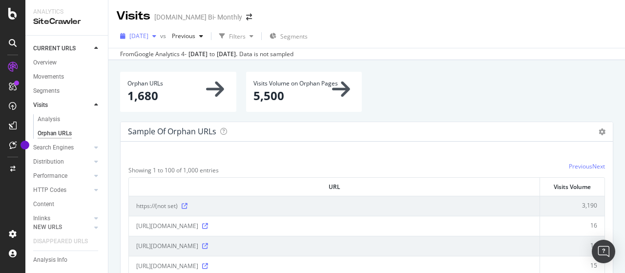
click at [148, 37] on span "[DATE]" at bounding box center [138, 36] width 19 height 8
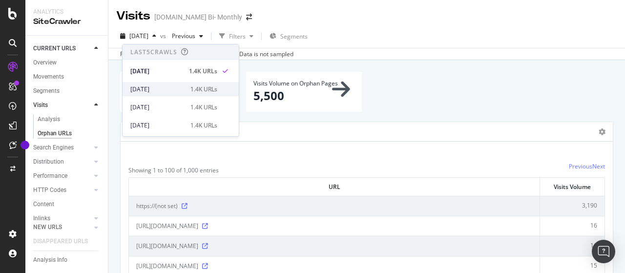
click at [157, 87] on div "[DATE]" at bounding box center [157, 89] width 54 height 9
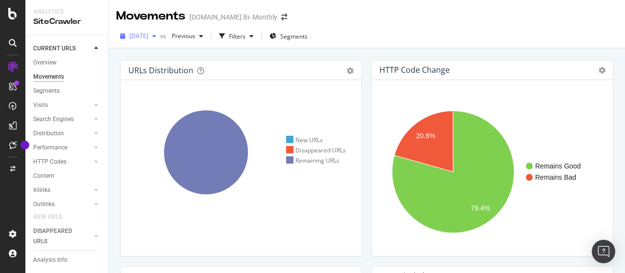
click at [148, 35] on span "[DATE]" at bounding box center [138, 36] width 19 height 8
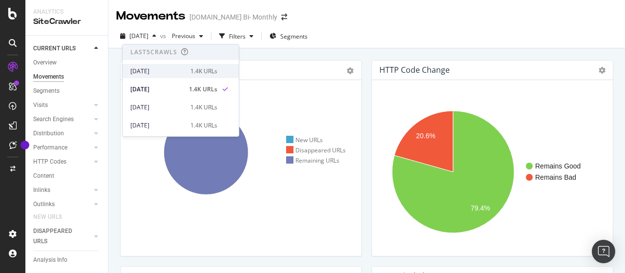
click at [169, 71] on div "[DATE]" at bounding box center [157, 71] width 54 height 9
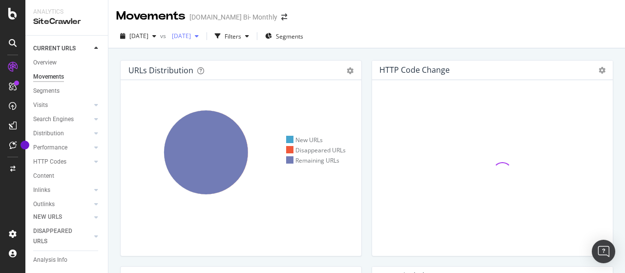
click at [191, 35] on span "[DATE]" at bounding box center [179, 36] width 23 height 8
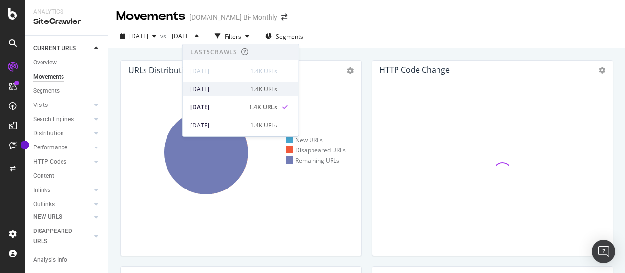
click at [230, 89] on div "[DATE]" at bounding box center [217, 89] width 54 height 9
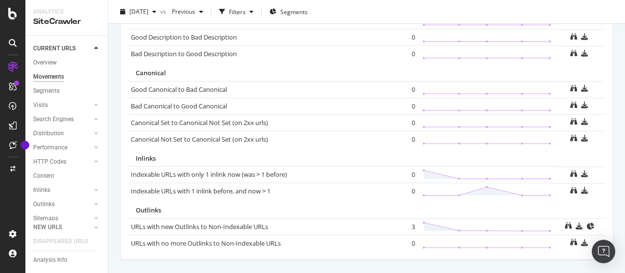
scroll to position [761, 0]
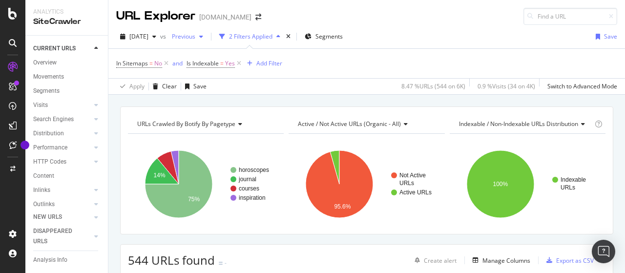
click at [207, 35] on div "button" at bounding box center [201, 37] width 12 height 6
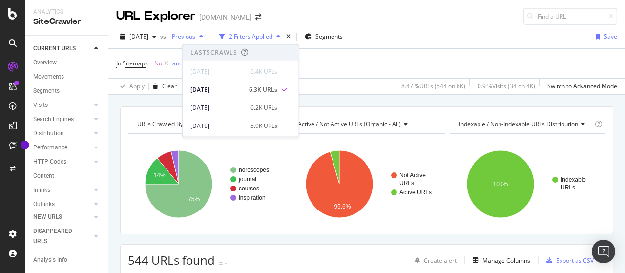
click at [207, 35] on div "button" at bounding box center [201, 37] width 12 height 6
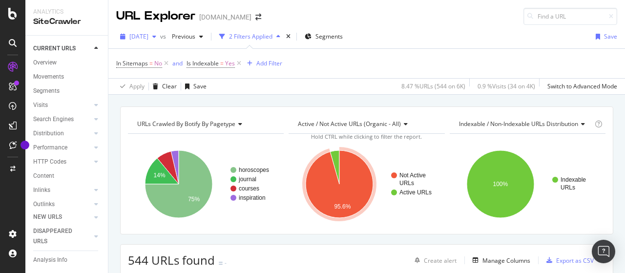
click at [148, 38] on span "[DATE]" at bounding box center [138, 36] width 19 height 8
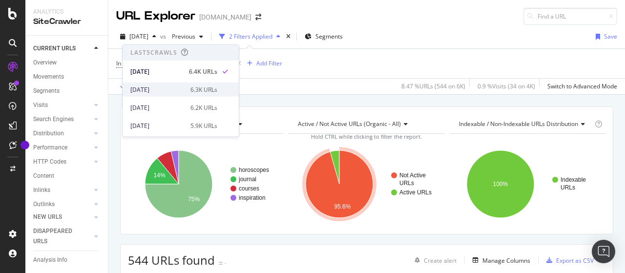
click at [176, 86] on div "[DATE]" at bounding box center [157, 89] width 54 height 9
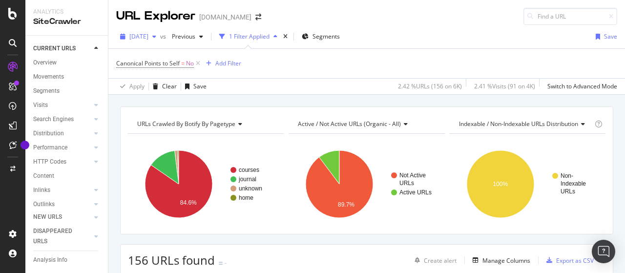
click at [148, 37] on span "[DATE]" at bounding box center [138, 36] width 19 height 8
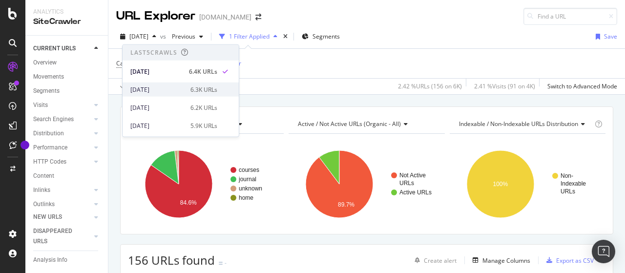
click at [169, 86] on div "[DATE]" at bounding box center [157, 89] width 54 height 9
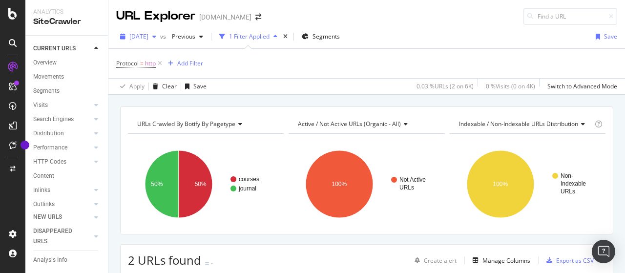
click at [148, 35] on span "[DATE]" at bounding box center [138, 36] width 19 height 8
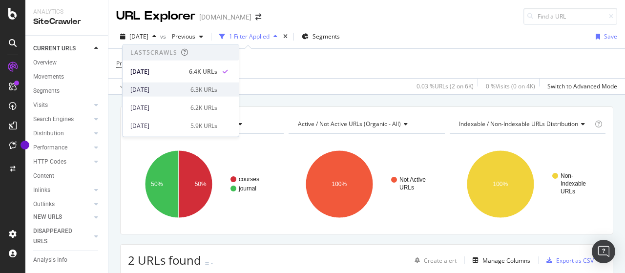
click at [168, 88] on div "[DATE]" at bounding box center [157, 89] width 54 height 9
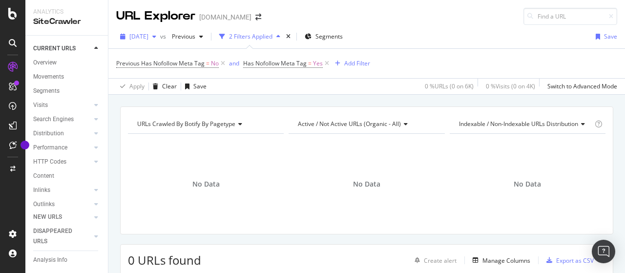
click at [148, 38] on span "[DATE]" at bounding box center [138, 36] width 19 height 8
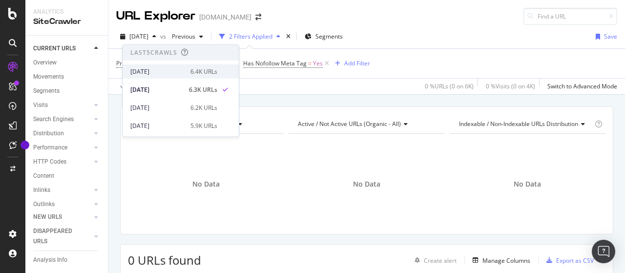
click at [150, 69] on div "[DATE]" at bounding box center [157, 71] width 54 height 9
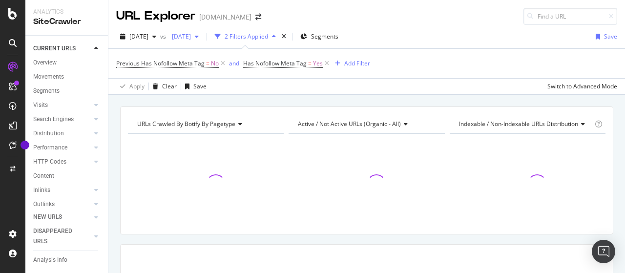
click at [191, 38] on span "[DATE]" at bounding box center [179, 36] width 23 height 8
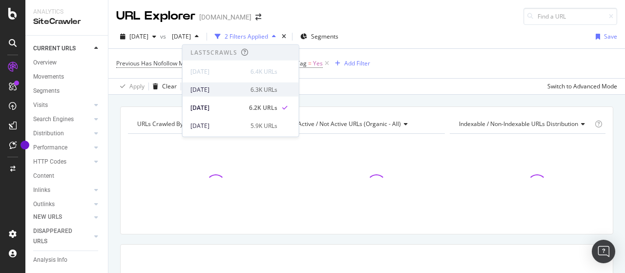
click at [228, 88] on div "[DATE]" at bounding box center [217, 89] width 54 height 9
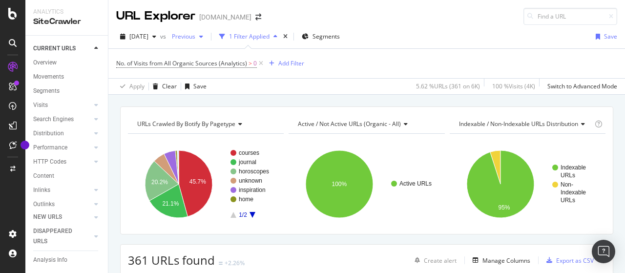
click at [195, 34] on span "Previous" at bounding box center [181, 36] width 27 height 8
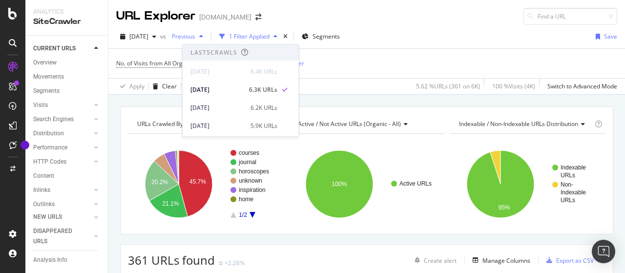
click at [195, 35] on span "Previous" at bounding box center [181, 36] width 27 height 8
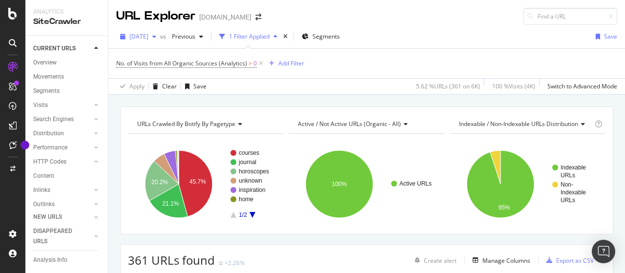
click at [148, 35] on span "[DATE]" at bounding box center [138, 36] width 19 height 8
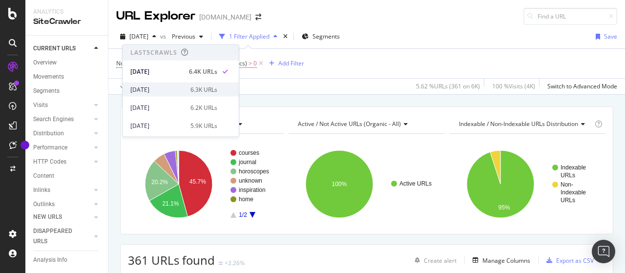
click at [183, 87] on div "[DATE] 6.3K URLs" at bounding box center [173, 89] width 87 height 9
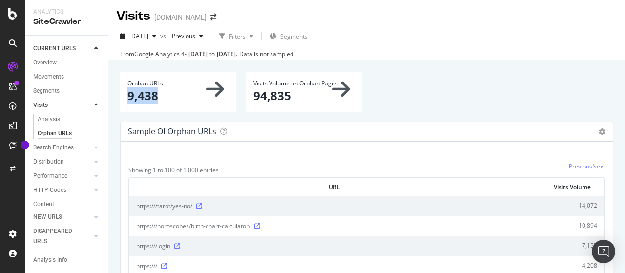
click at [167, 100] on p "9,438" at bounding box center [178, 95] width 102 height 17
copy p "9,438"
click at [148, 39] on span "[DATE]" at bounding box center [138, 36] width 19 height 8
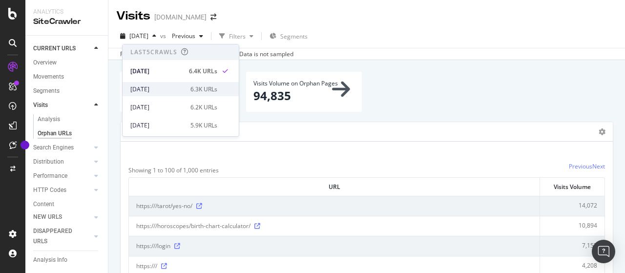
click at [162, 85] on div "[DATE]" at bounding box center [157, 89] width 54 height 9
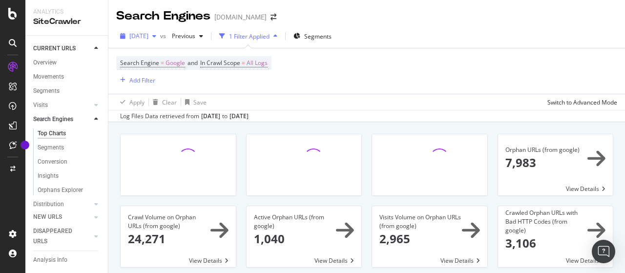
click at [148, 37] on span "[DATE]" at bounding box center [138, 36] width 19 height 8
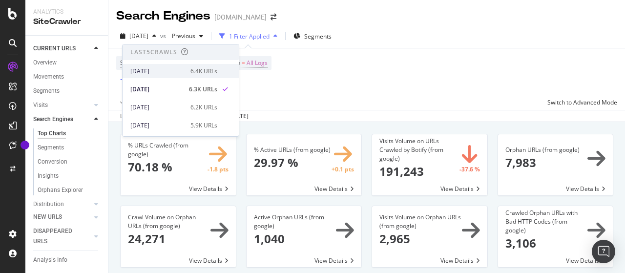
click at [163, 70] on div "[DATE]" at bounding box center [157, 71] width 54 height 9
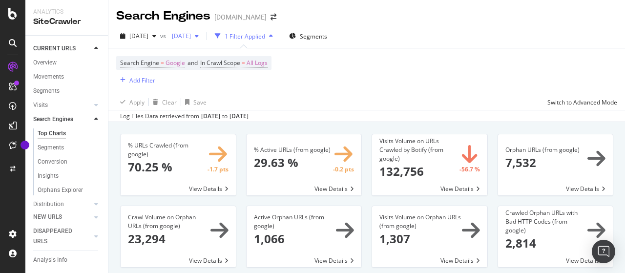
click at [191, 37] on span "[DATE]" at bounding box center [179, 36] width 23 height 8
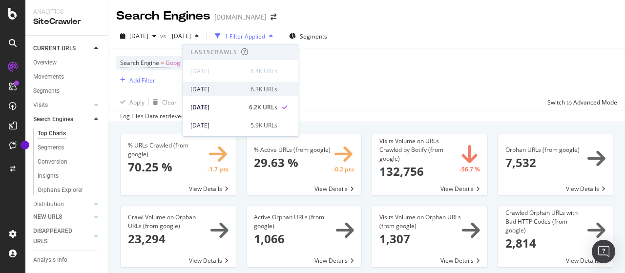
click at [215, 85] on div "[DATE]" at bounding box center [217, 89] width 54 height 9
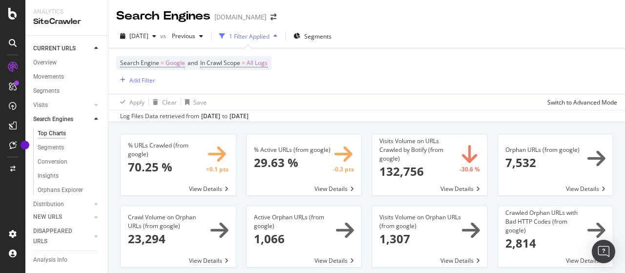
click at [404, 30] on div "2025 Sep. 14th vs Previous 1 Filter Applied Segments" at bounding box center [366, 38] width 517 height 20
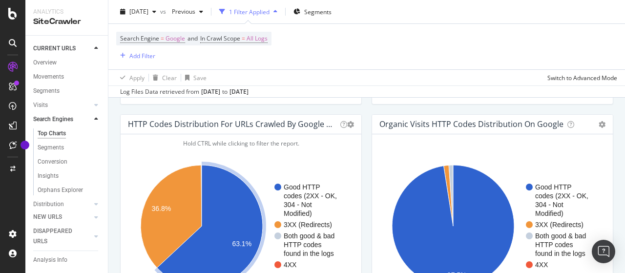
scroll to position [830, 0]
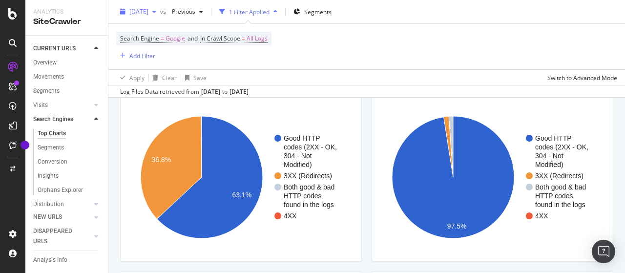
click at [141, 8] on span "[DATE]" at bounding box center [138, 11] width 19 height 8
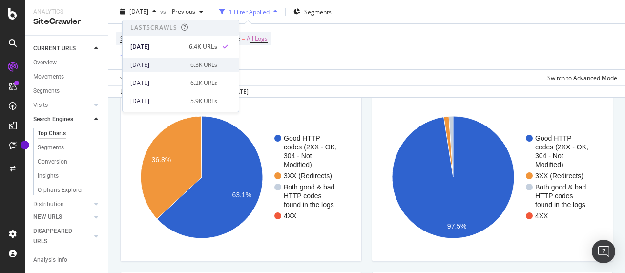
click at [169, 65] on div "[DATE]" at bounding box center [157, 65] width 54 height 9
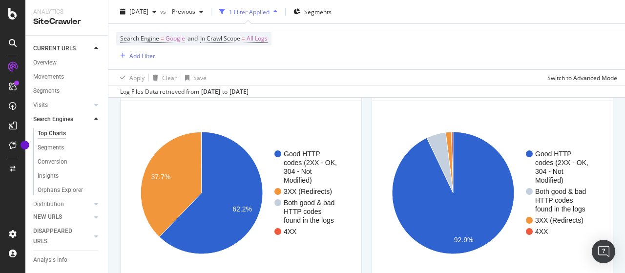
scroll to position [830, 0]
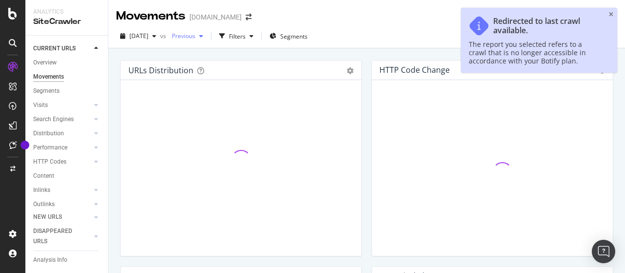
click at [195, 38] on span "Previous" at bounding box center [181, 36] width 27 height 8
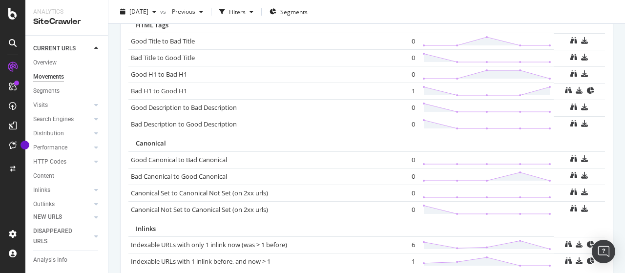
scroll to position [761, 0]
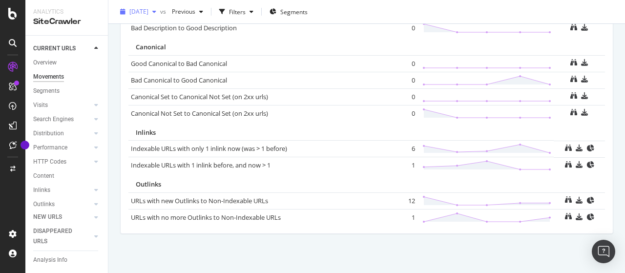
click at [148, 11] on span "[DATE]" at bounding box center [138, 11] width 19 height 8
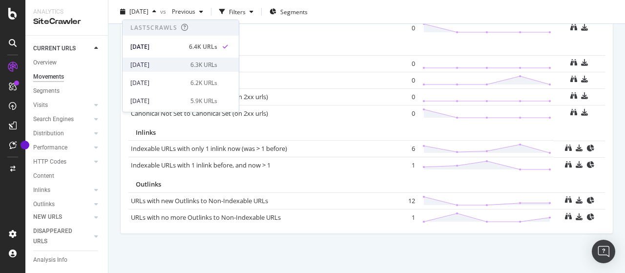
click at [169, 61] on div "[DATE]" at bounding box center [157, 65] width 54 height 9
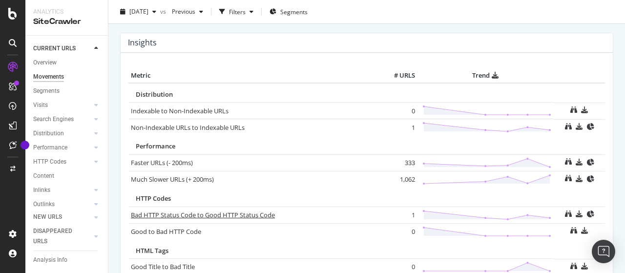
scroll to position [761, 0]
